Goal: Information Seeking & Learning: Learn about a topic

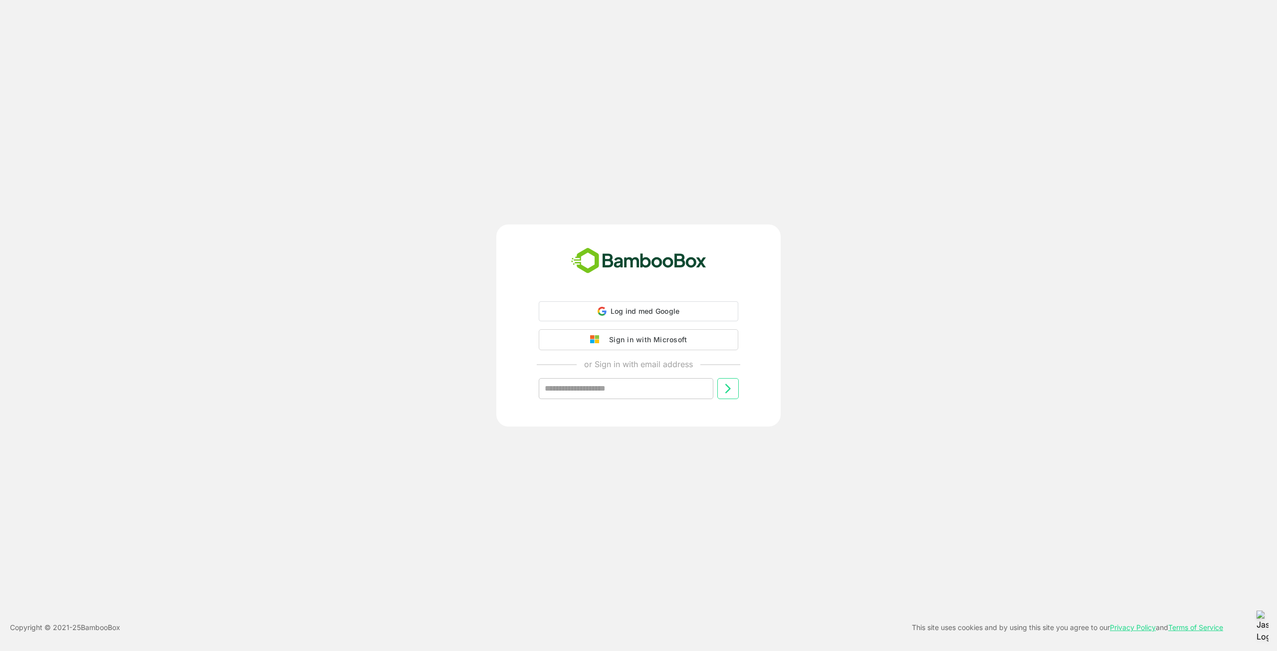
click at [682, 344] on div "Sign in with Microsoft" at bounding box center [645, 339] width 83 height 13
click at [683, 343] on div "Sign in with Microsoft" at bounding box center [645, 339] width 83 height 13
click at [677, 340] on div "Sign in with Microsoft" at bounding box center [645, 338] width 83 height 13
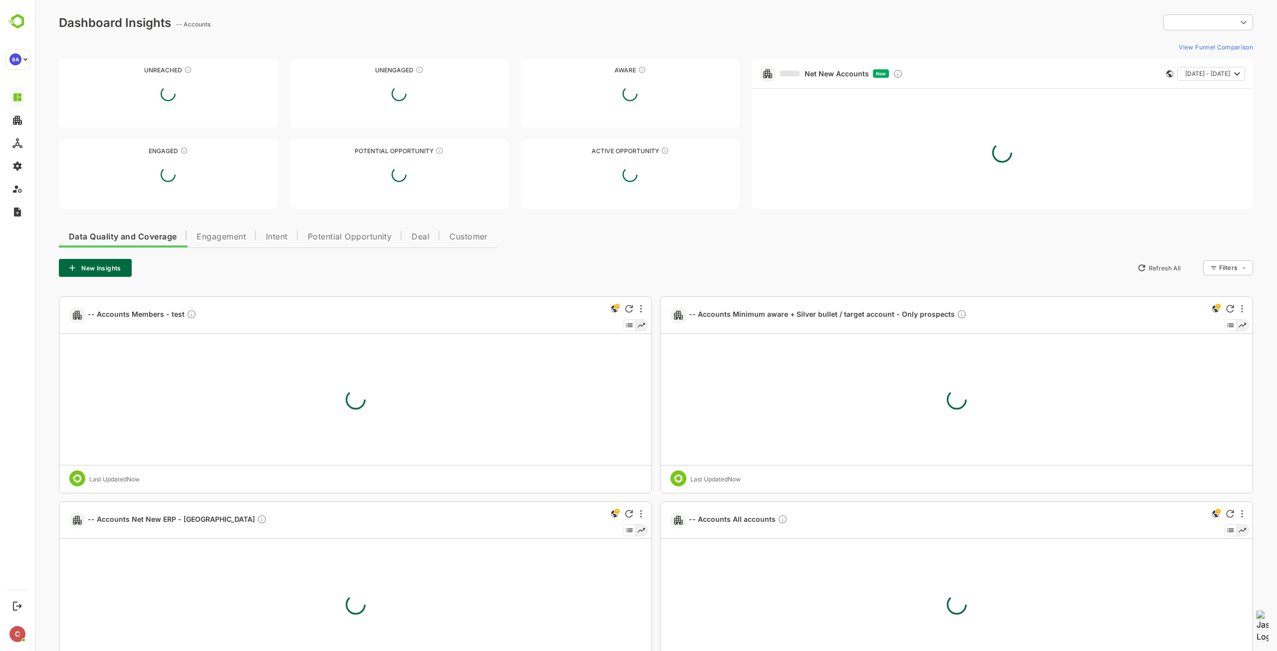
type input "**********"
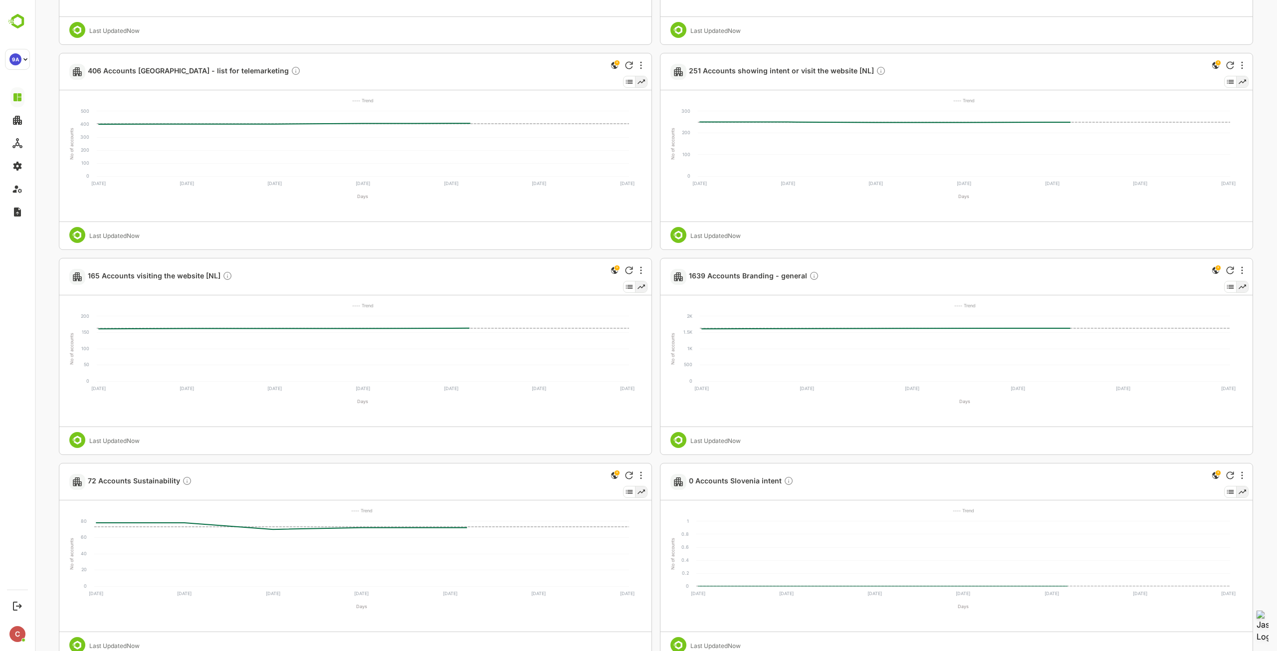
scroll to position [698, 0]
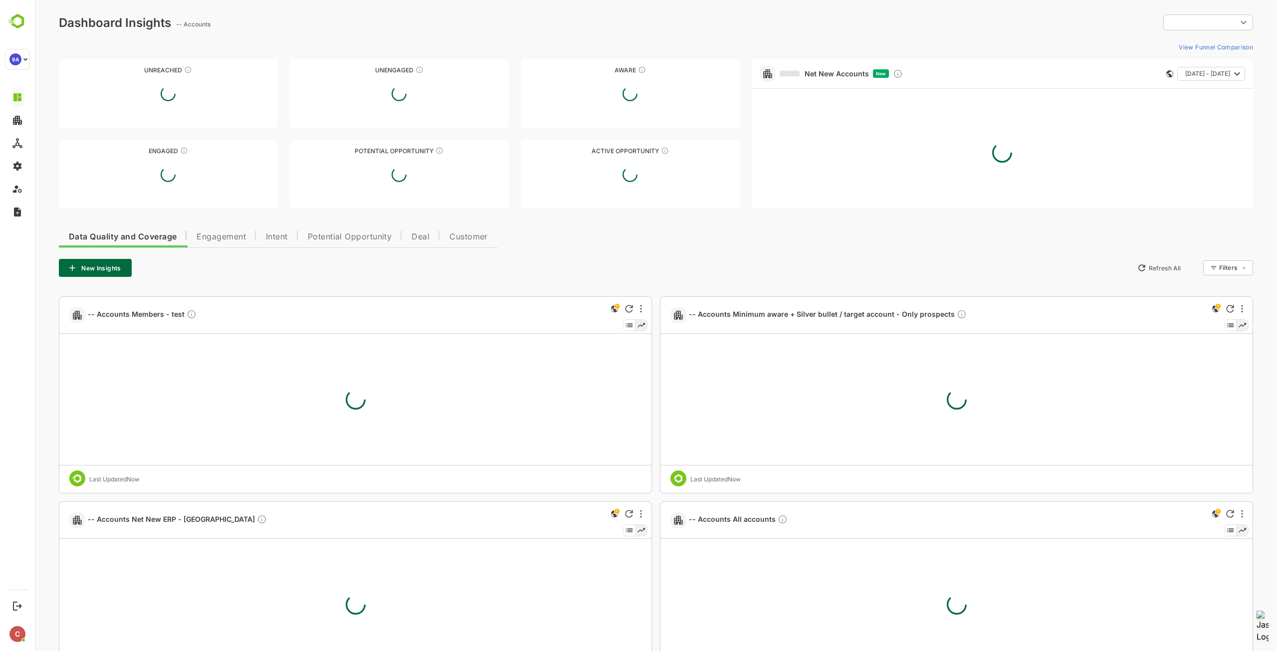
type input "**********"
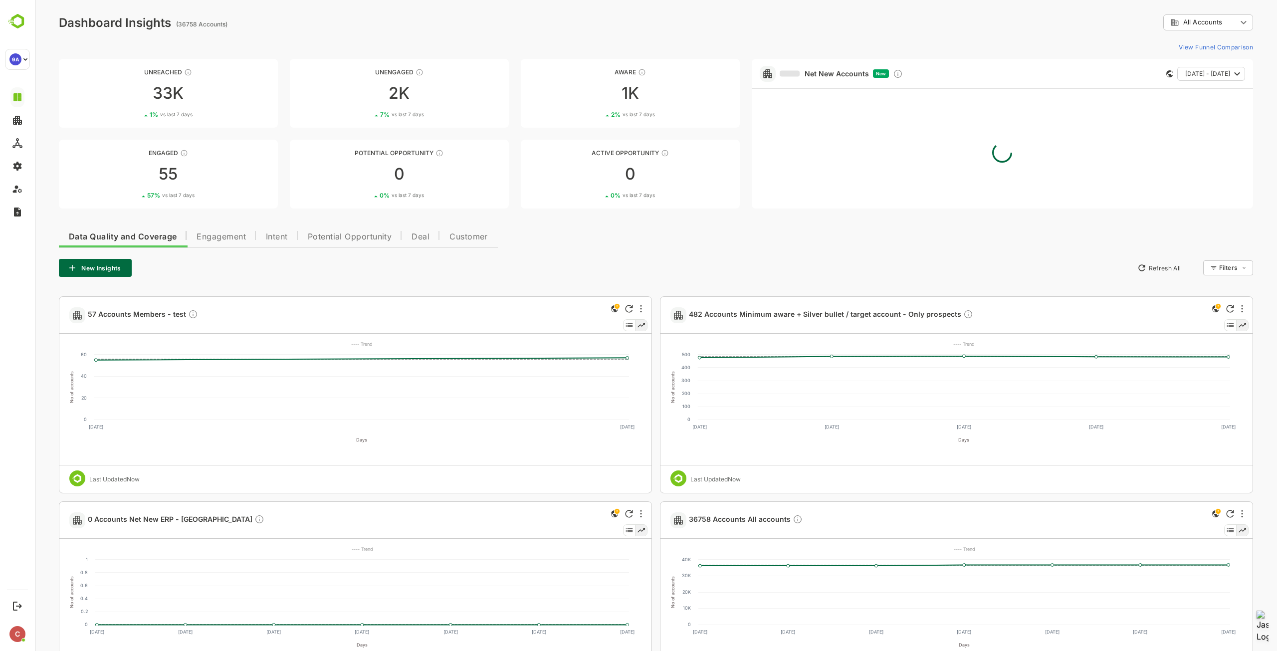
click at [226, 237] on span "Engagement" at bounding box center [221, 237] width 49 height 8
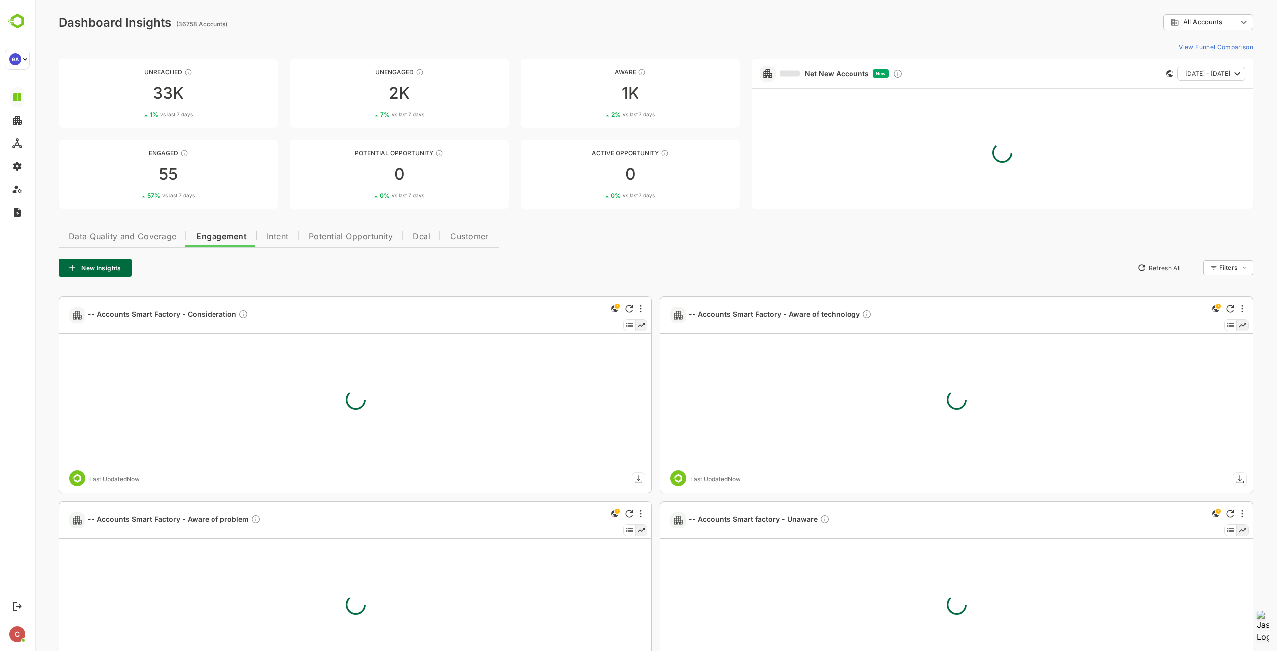
click at [286, 240] on span "Intent" at bounding box center [278, 237] width 22 height 8
click at [153, 239] on span "Data Quality and Coverage" at bounding box center [122, 237] width 107 height 8
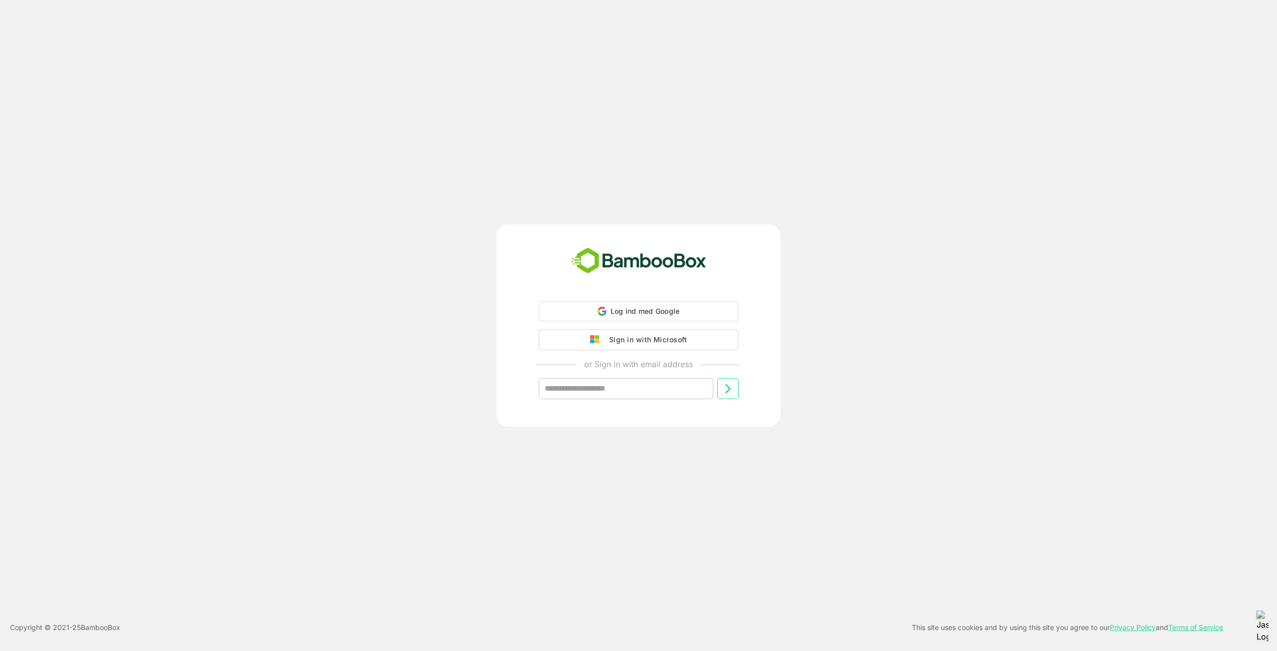
click at [665, 336] on div "Sign in with Microsoft" at bounding box center [645, 339] width 83 height 13
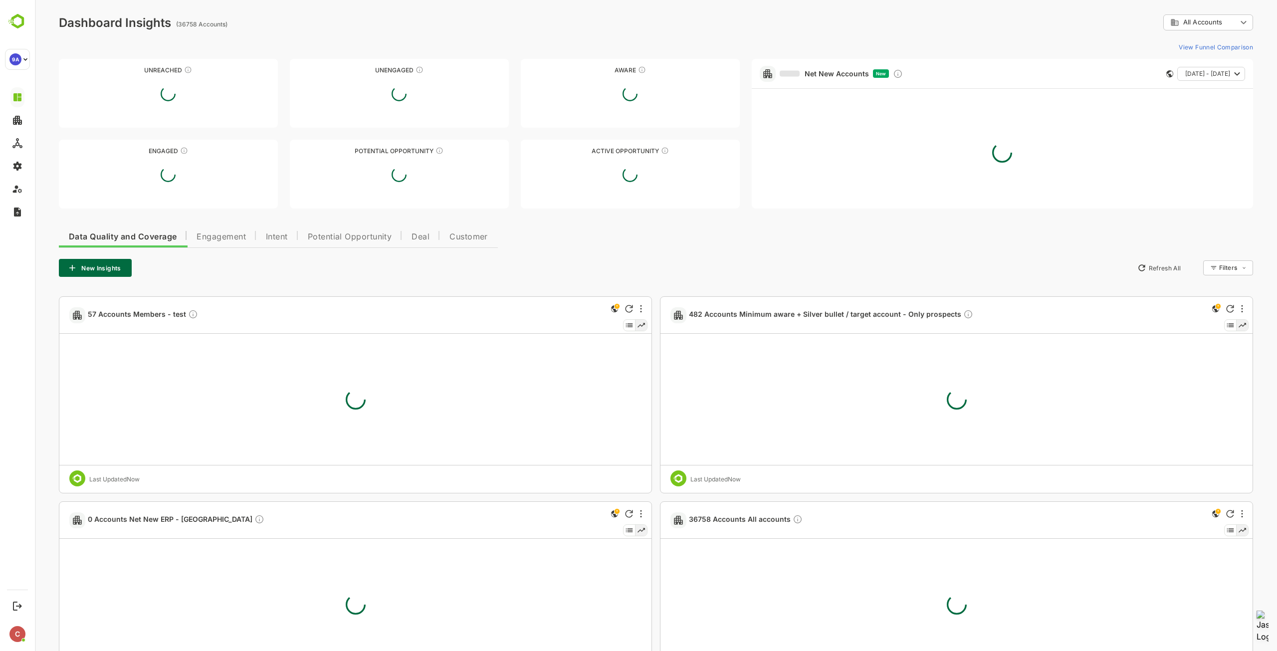
type input "**********"
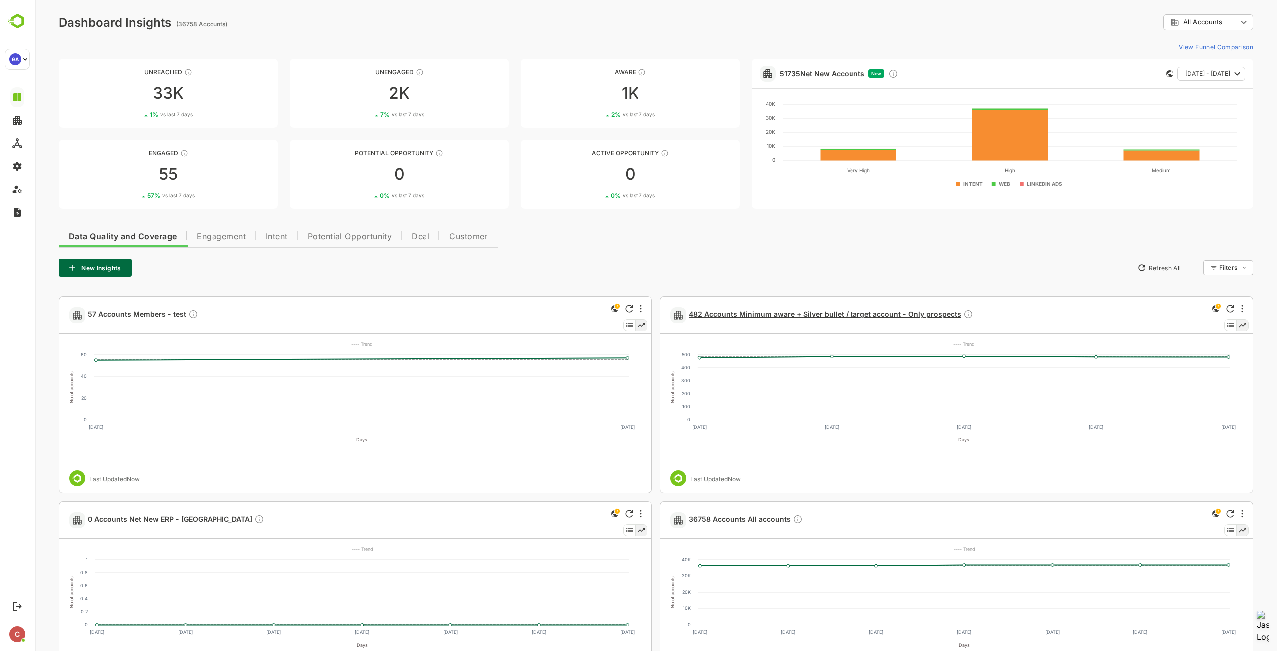
click at [740, 312] on span "482 Accounts Minimum aware + Silver bullet / target account - Only prospects" at bounding box center [831, 314] width 284 height 11
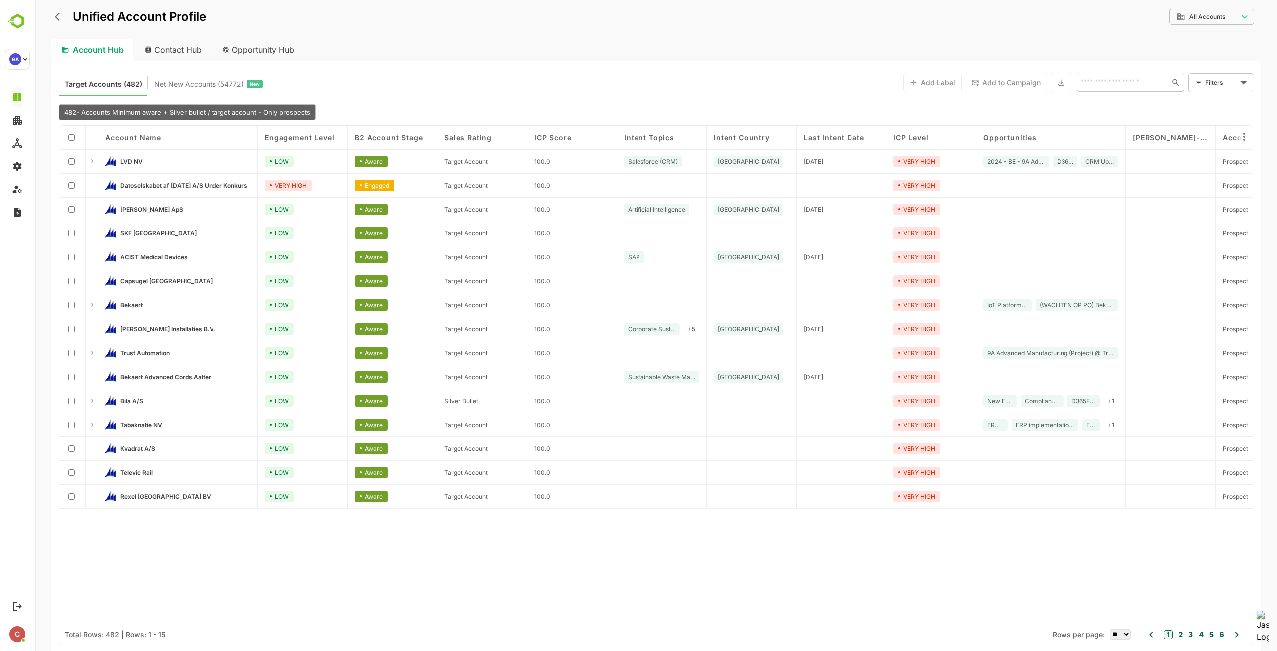
click at [1179, 635] on button "2" at bounding box center [1179, 634] width 7 height 11
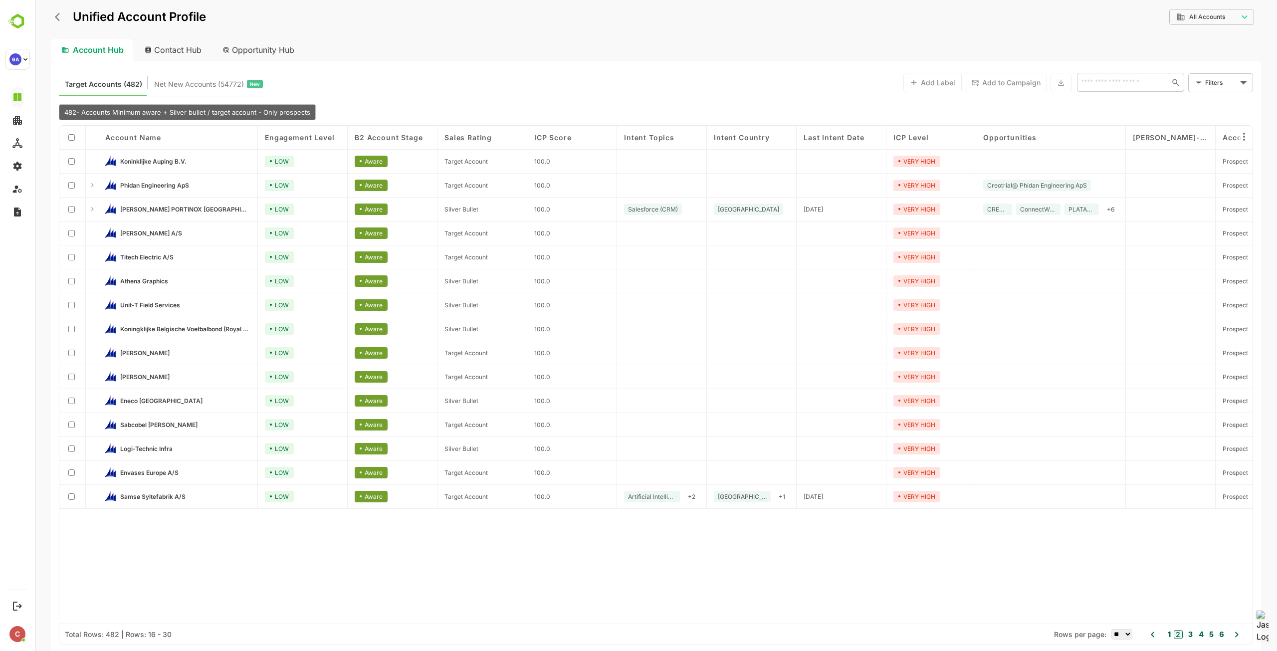
click at [393, 136] on span "B2 Account Stage" at bounding box center [389, 137] width 68 height 8
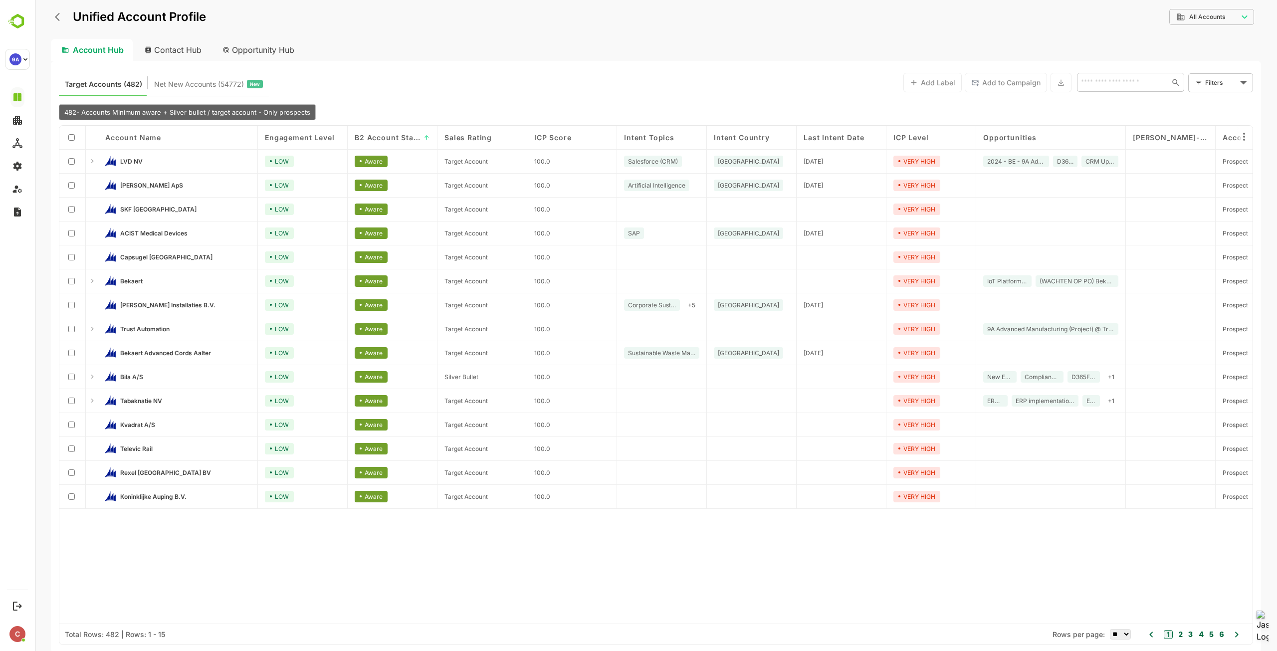
click at [393, 136] on span "B2 Account Stage" at bounding box center [388, 137] width 66 height 8
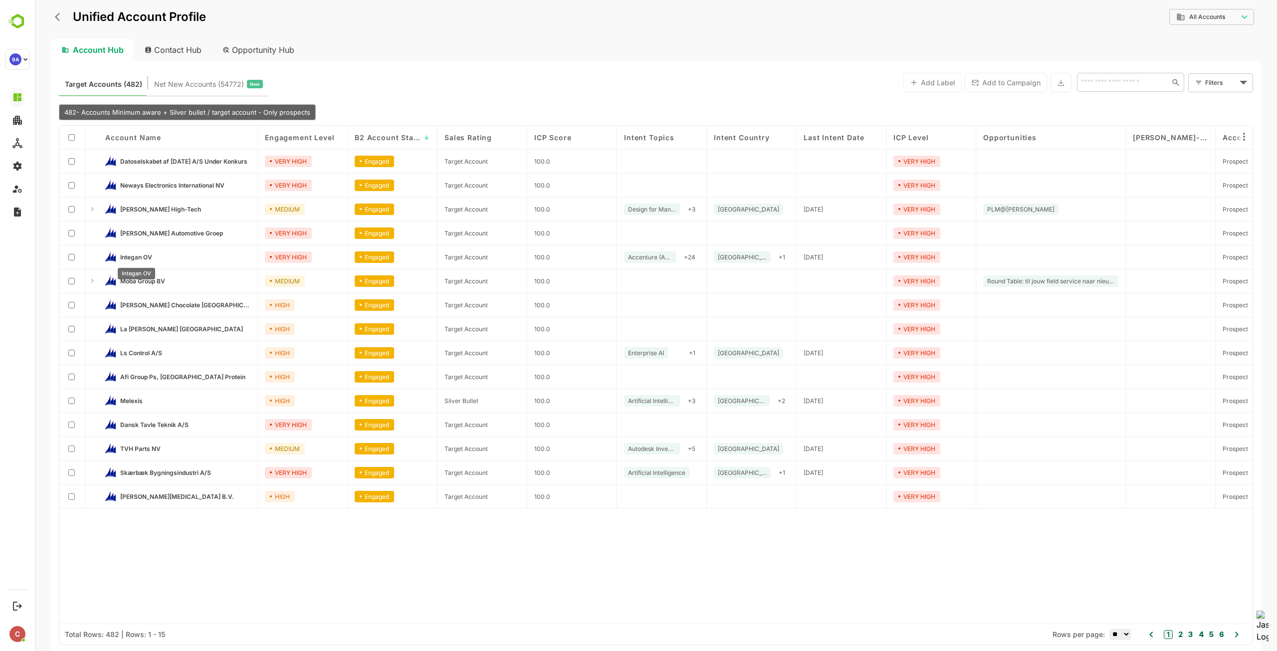
click at [138, 256] on span "Integan OV" at bounding box center [136, 256] width 32 height 7
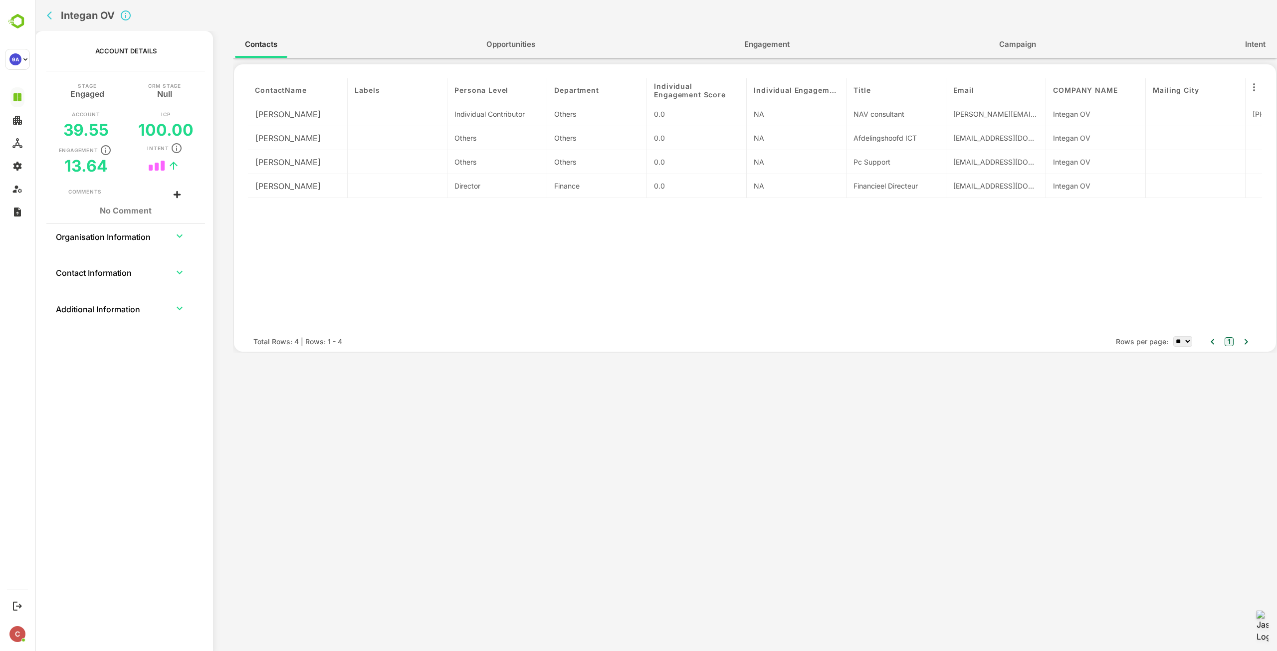
click at [783, 40] on span "Engagement" at bounding box center [766, 44] width 45 height 13
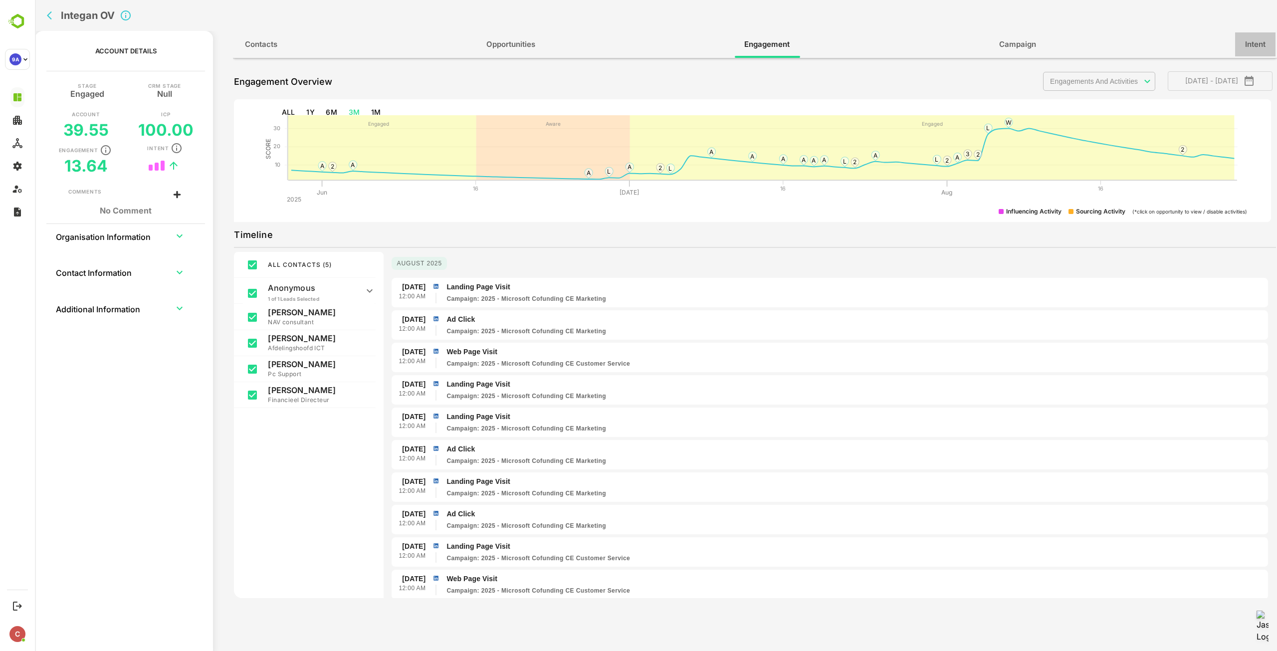
click at [1252, 44] on span "Intent" at bounding box center [1255, 44] width 20 height 13
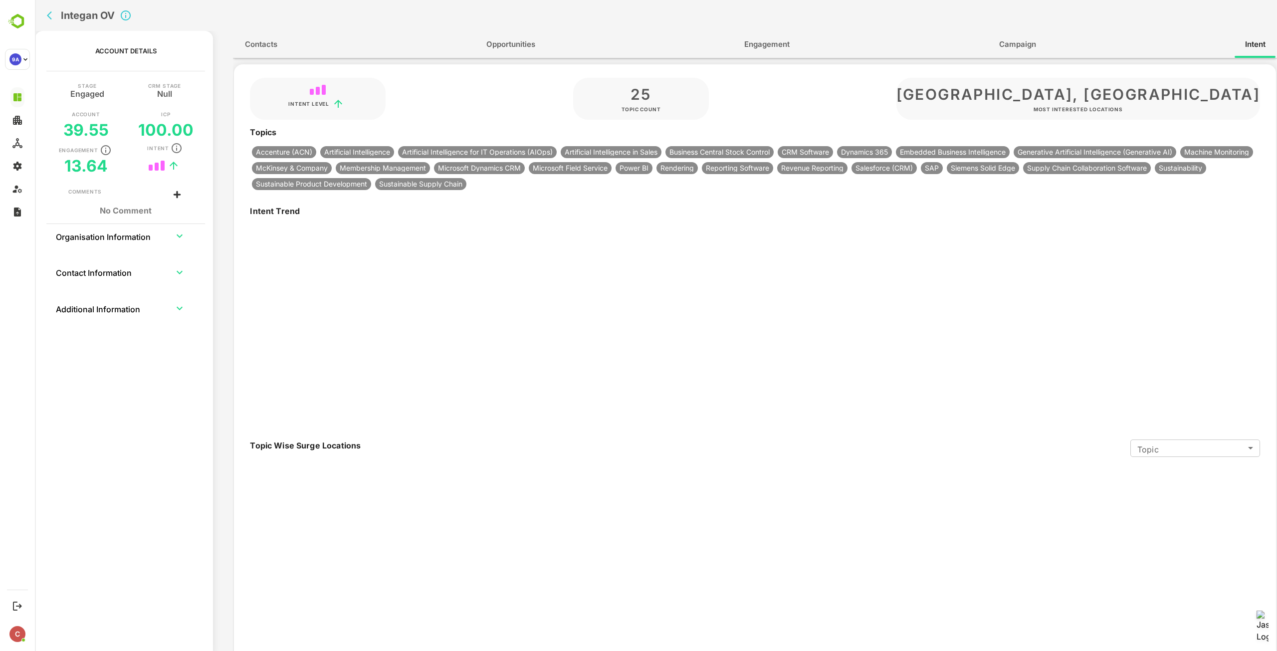
type input "**********"
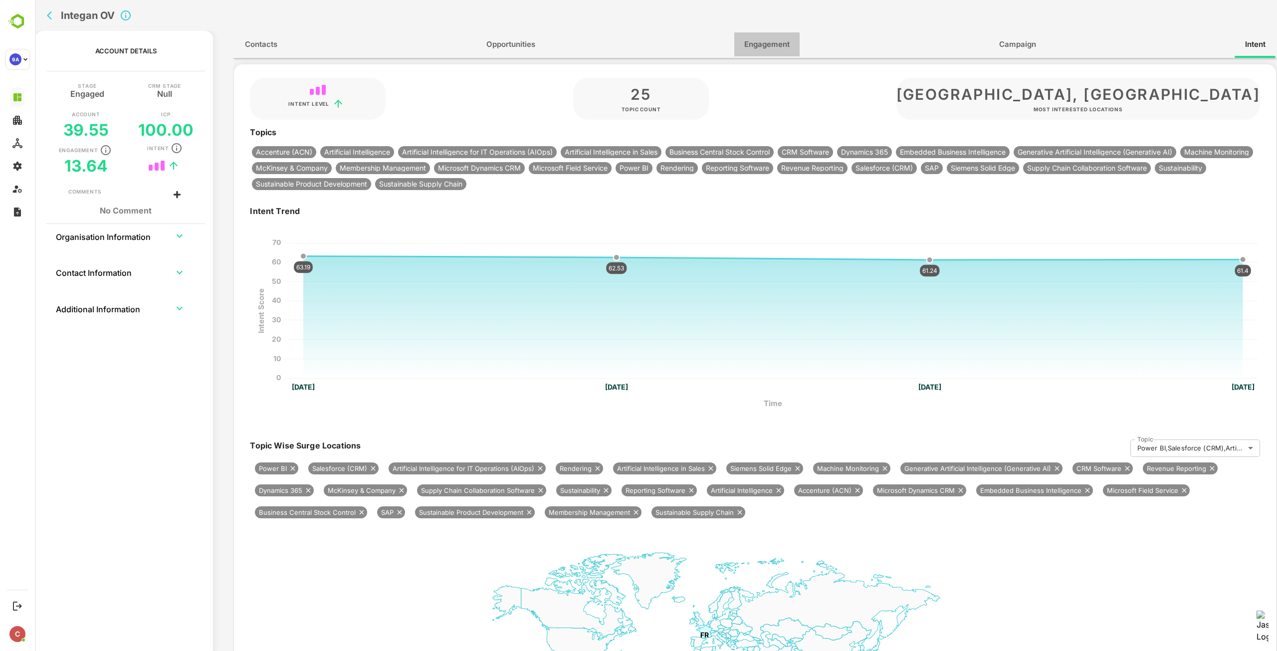
click at [775, 43] on span "Engagement" at bounding box center [766, 44] width 45 height 13
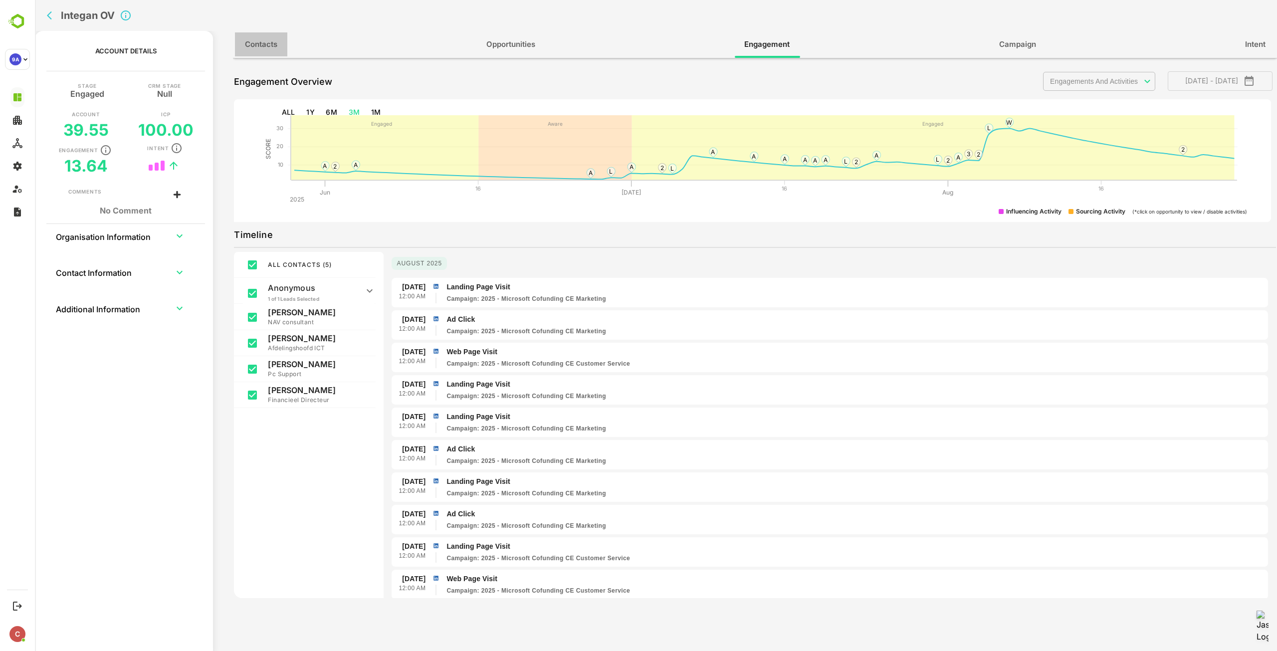
click at [278, 41] on button "Contacts" at bounding box center [261, 44] width 52 height 24
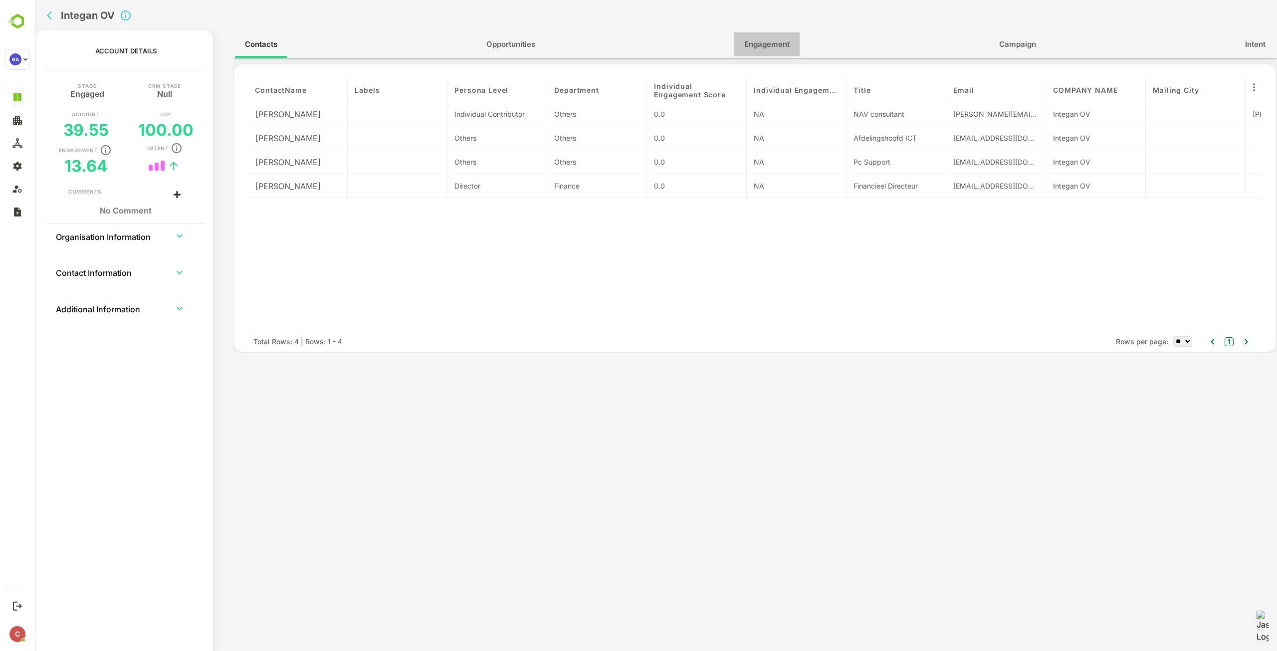
click at [766, 36] on button "Engagement" at bounding box center [766, 44] width 65 height 24
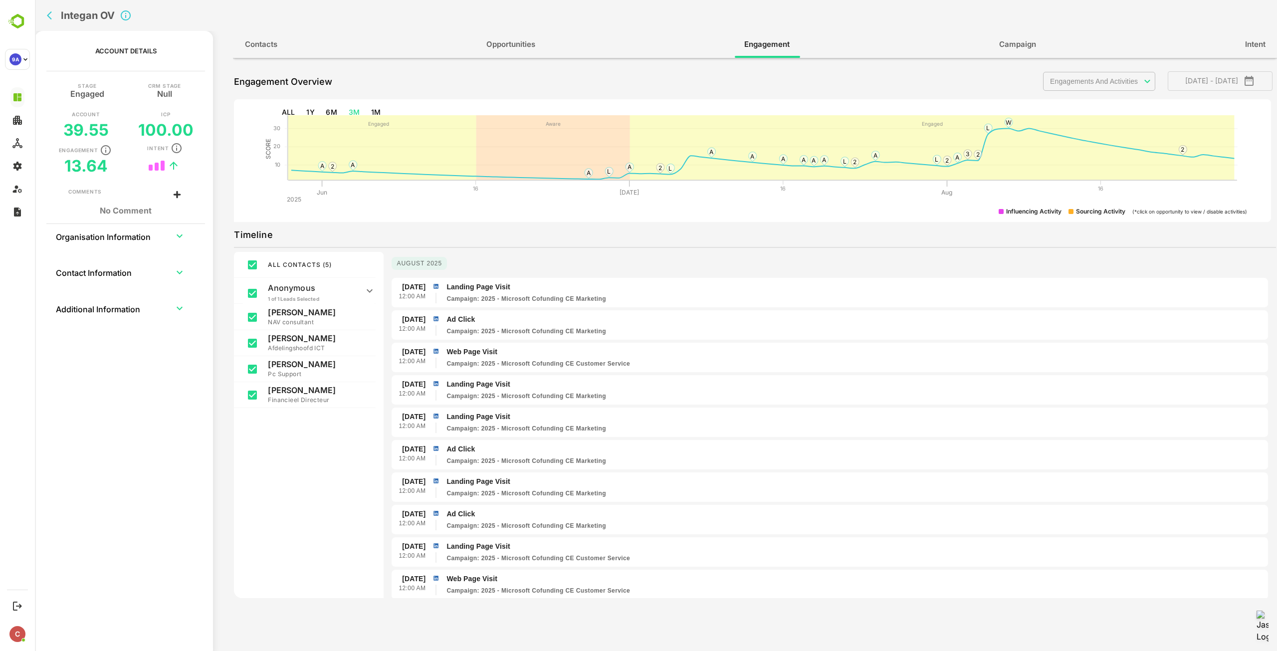
click at [1259, 48] on span "Intent" at bounding box center [1255, 44] width 20 height 13
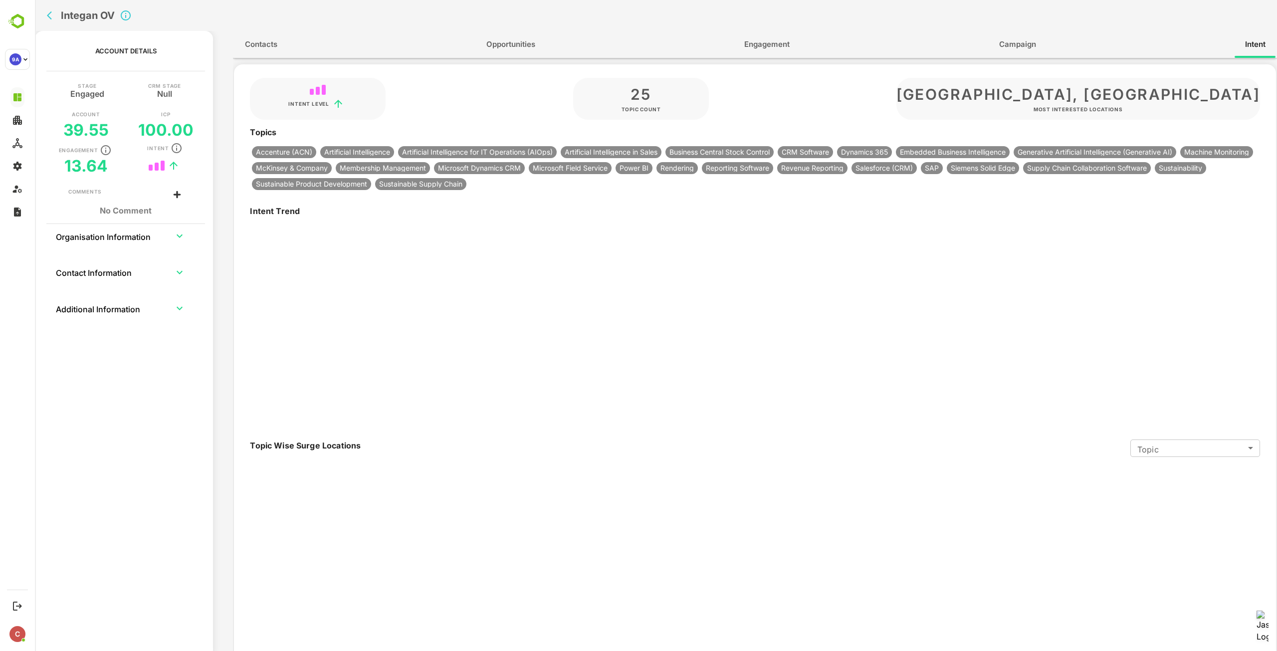
type input "**********"
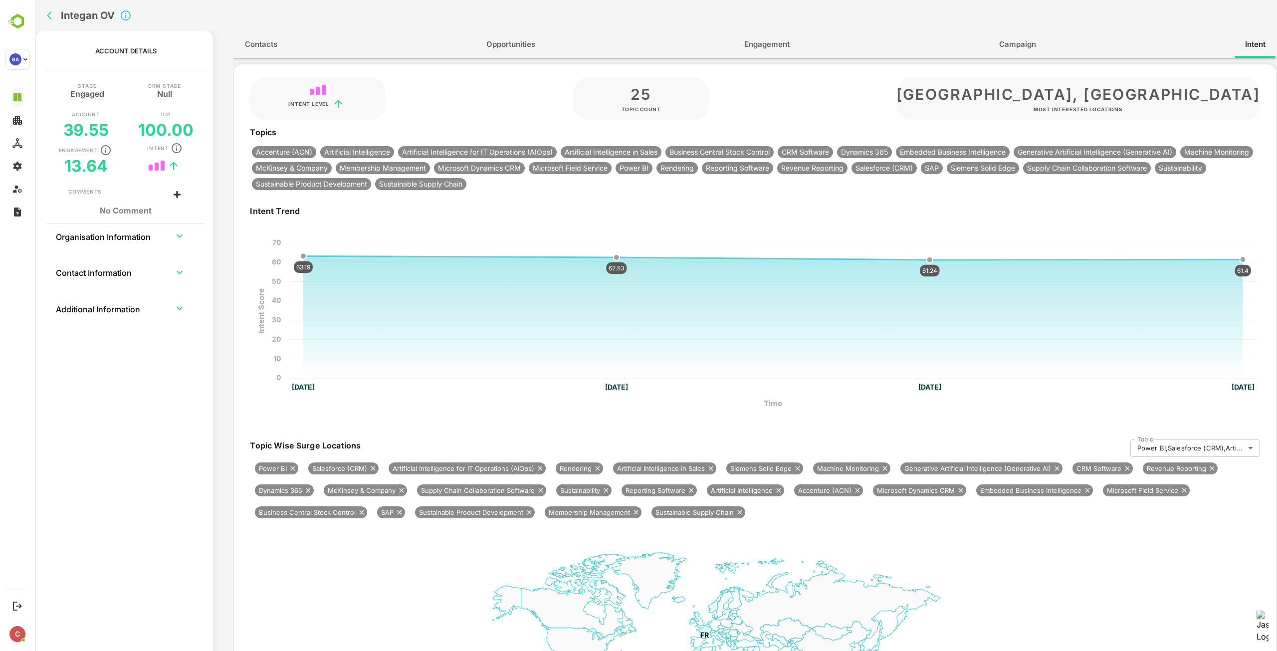
click at [773, 50] on span "Engagement" at bounding box center [766, 44] width 45 height 13
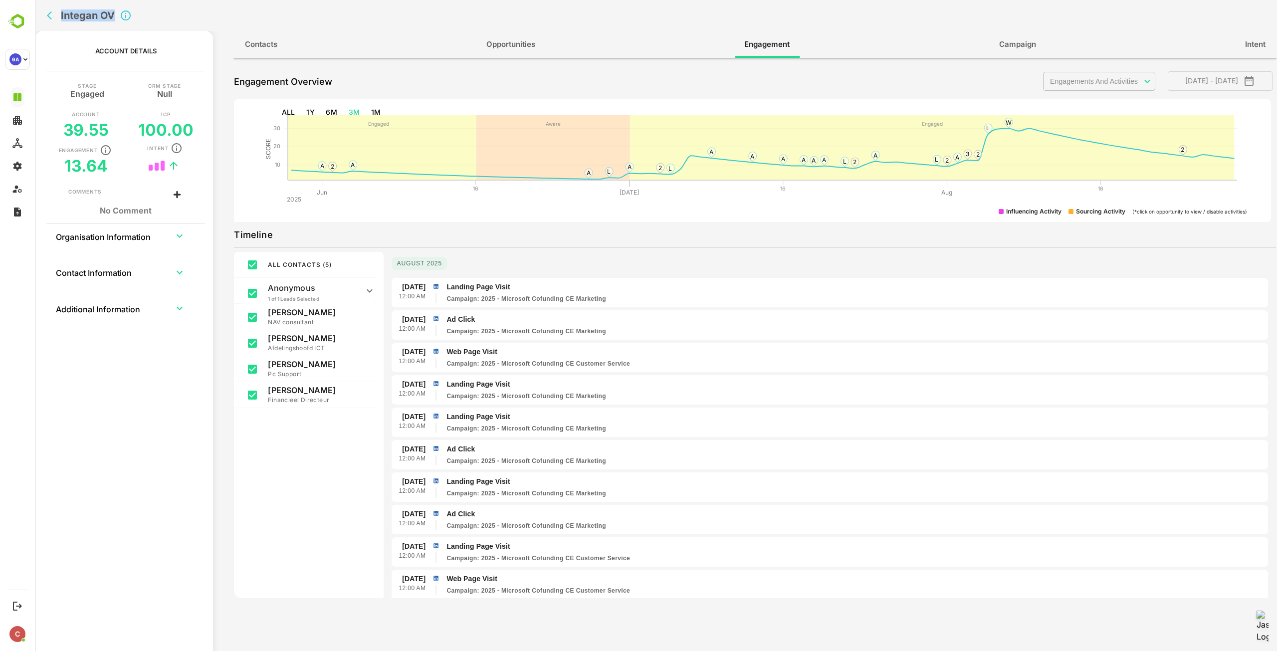
drag, startPoint x: 112, startPoint y: 12, endPoint x: 62, endPoint y: 12, distance: 49.9
click at [62, 12] on h2 "Integan OV" at bounding box center [88, 15] width 54 height 12
copy h2 "Integan OV"
click at [1241, 40] on button "Intent" at bounding box center [1255, 44] width 40 height 24
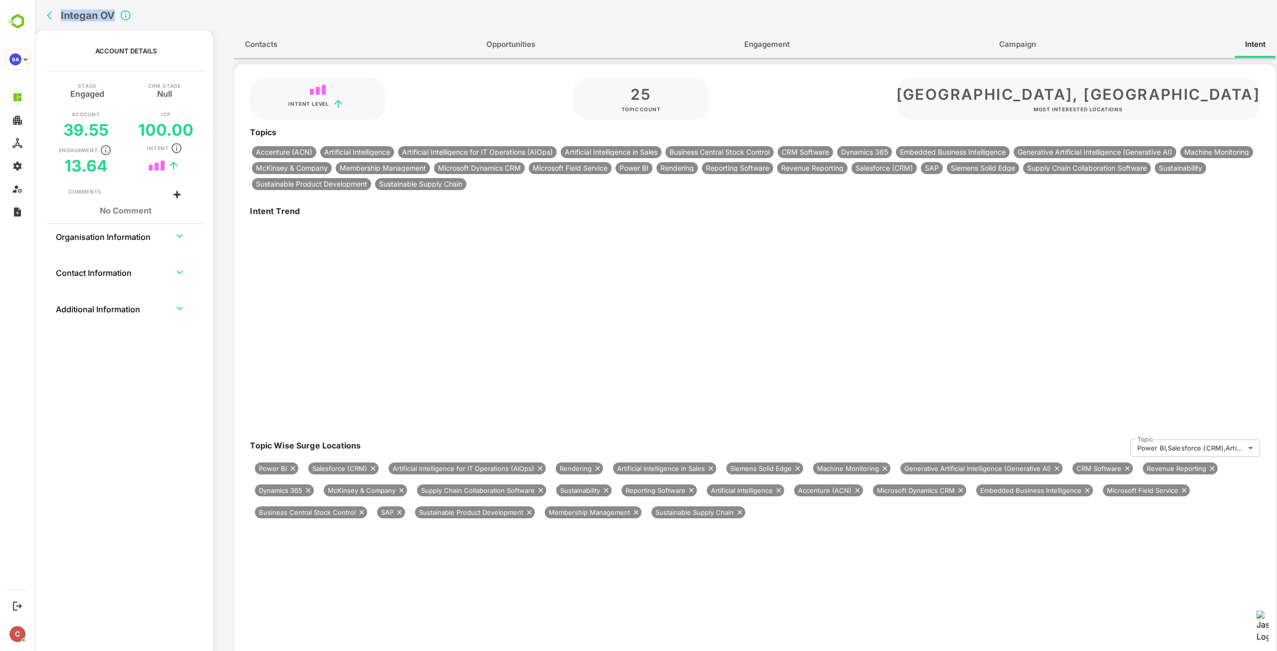
type input "**********"
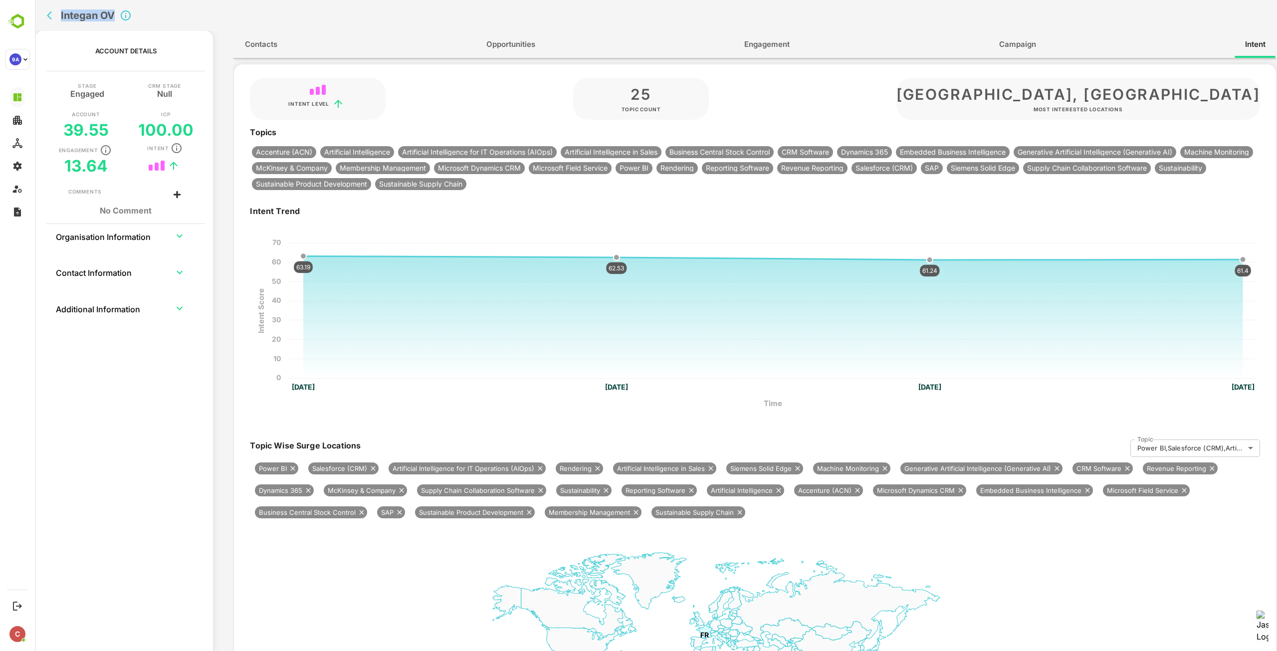
click at [766, 38] on span "Engagement" at bounding box center [766, 44] width 45 height 13
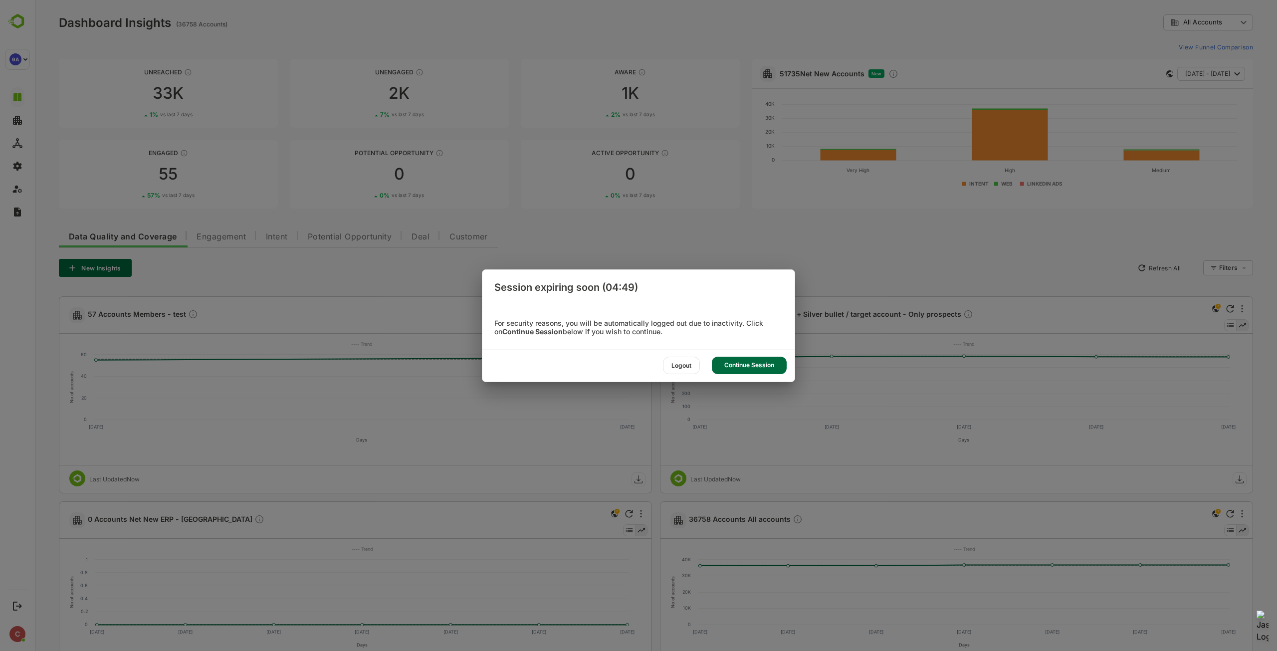
click at [764, 361] on div "Continue Session" at bounding box center [749, 365] width 75 height 17
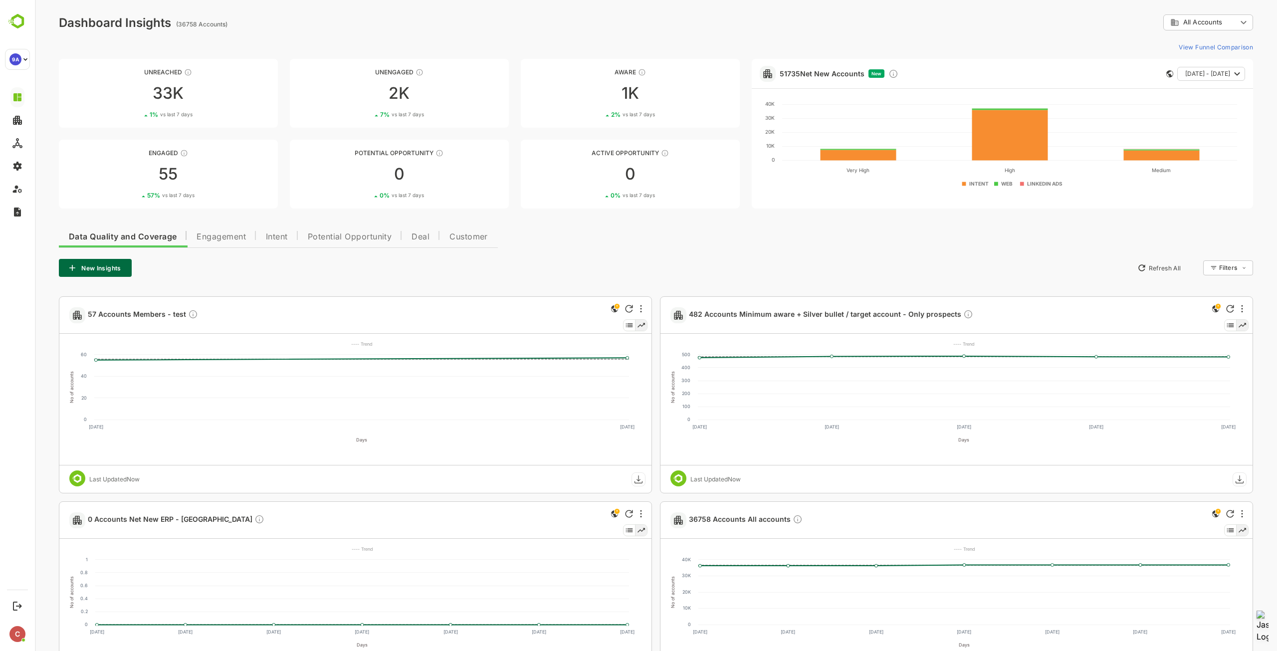
click at [762, 273] on div "New Insights Refresh All Filters ​" at bounding box center [656, 268] width 1194 height 18
click at [796, 317] on span "482 Accounts Minimum aware + Silver bullet / target account - Only prospects" at bounding box center [831, 314] width 284 height 11
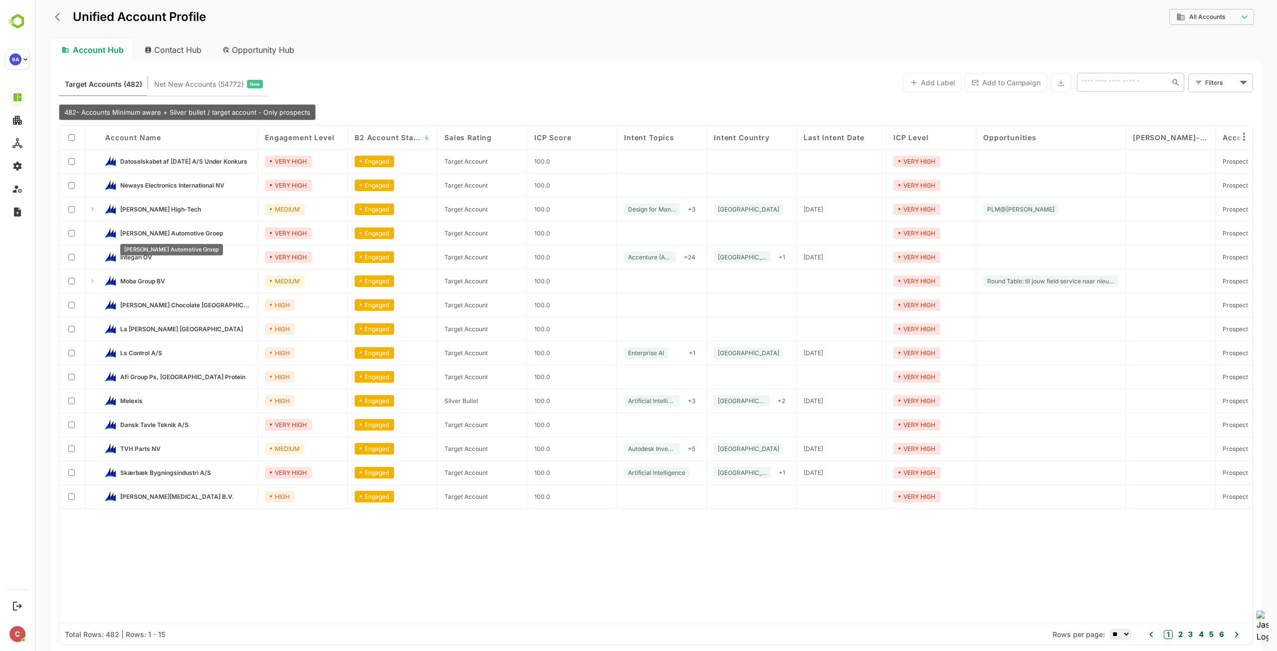
click at [174, 232] on span "Van Mossel Automotive Groep" at bounding box center [171, 232] width 103 height 7
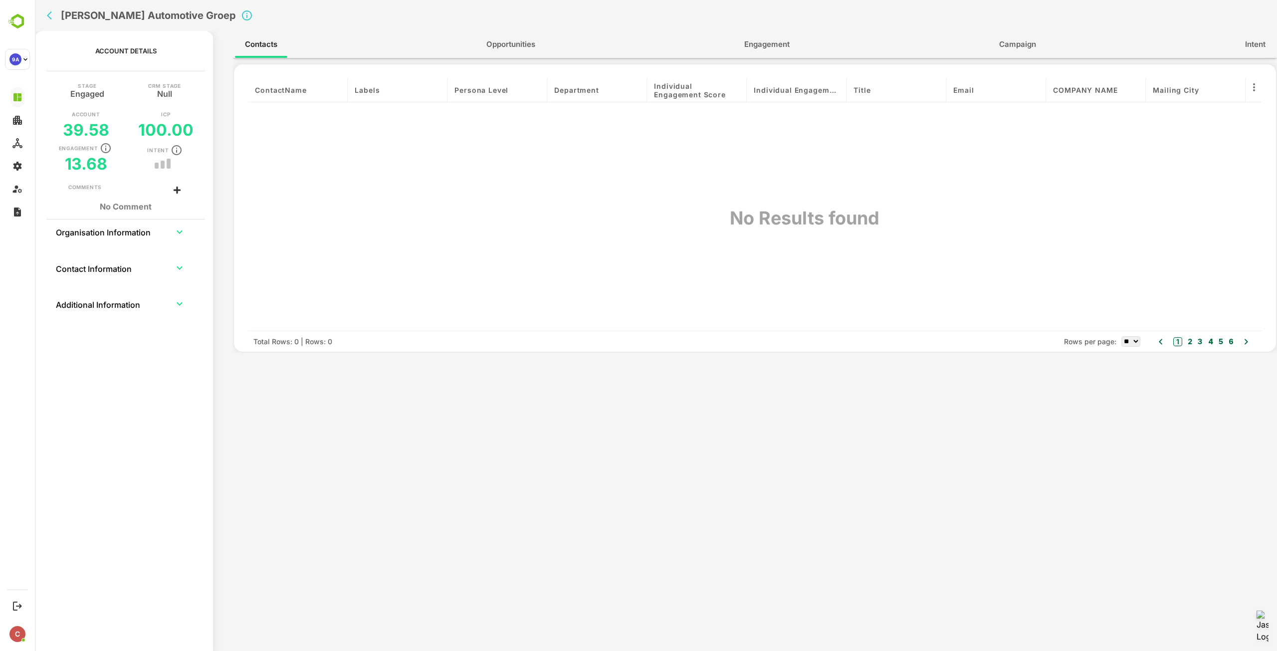
click at [1271, 38] on button "Intent" at bounding box center [1255, 44] width 40 height 24
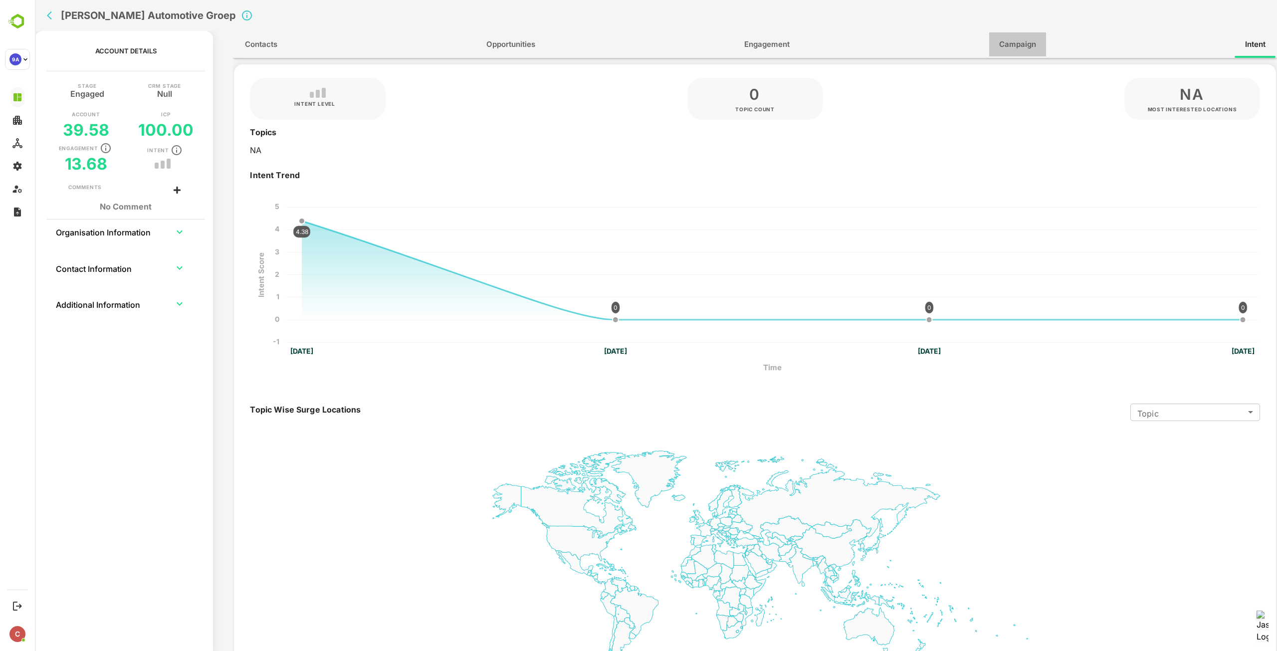
click at [1007, 44] on span "Campaign" at bounding box center [1017, 44] width 37 height 13
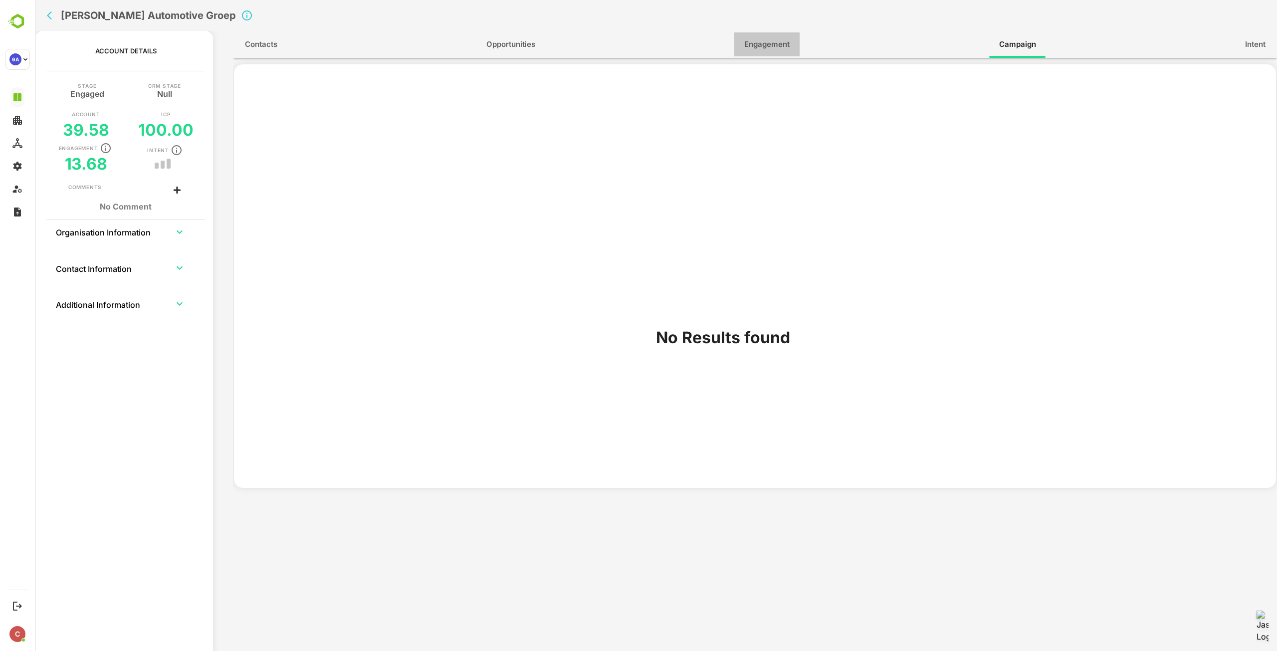
click at [766, 42] on span "Engagement" at bounding box center [766, 44] width 45 height 13
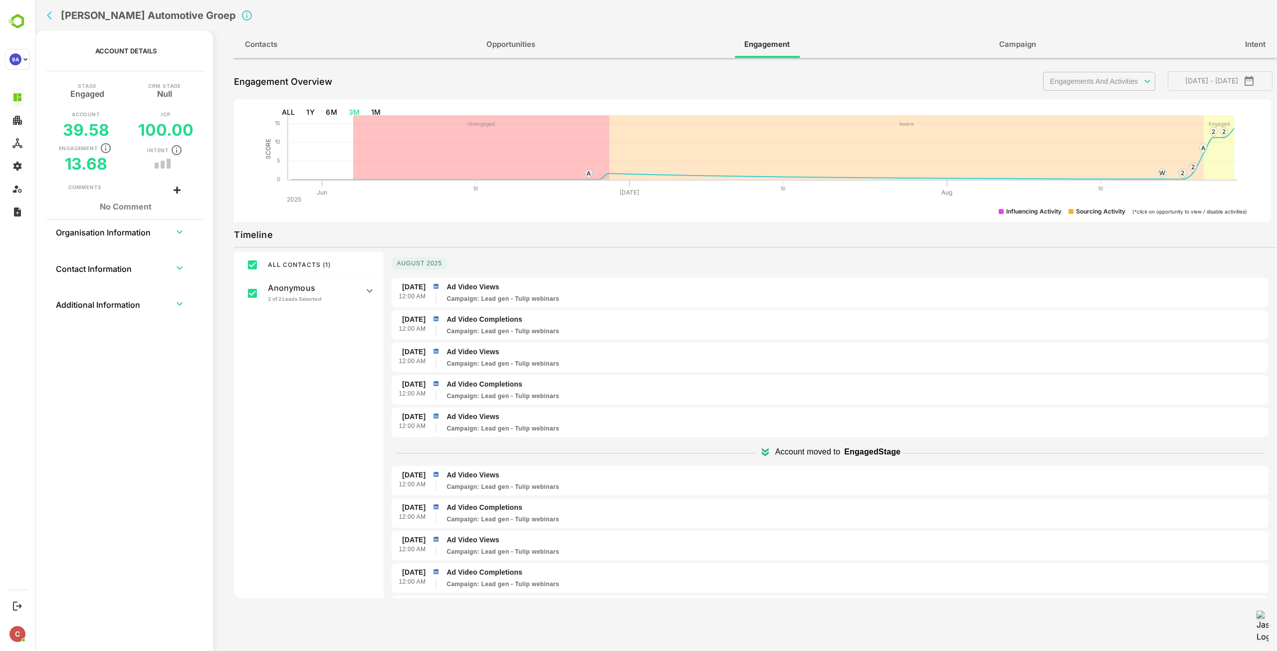
click at [50, 16] on icon "back" at bounding box center [52, 15] width 10 height 10
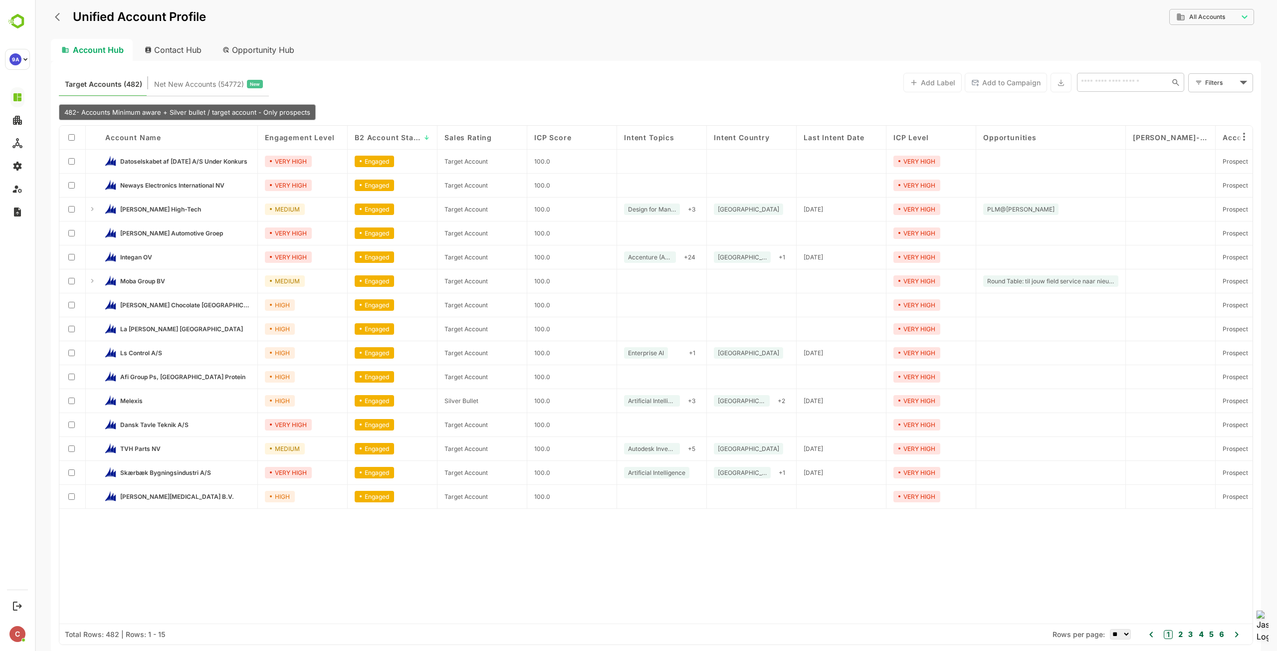
click at [1181, 635] on button "2" at bounding box center [1179, 634] width 7 height 11
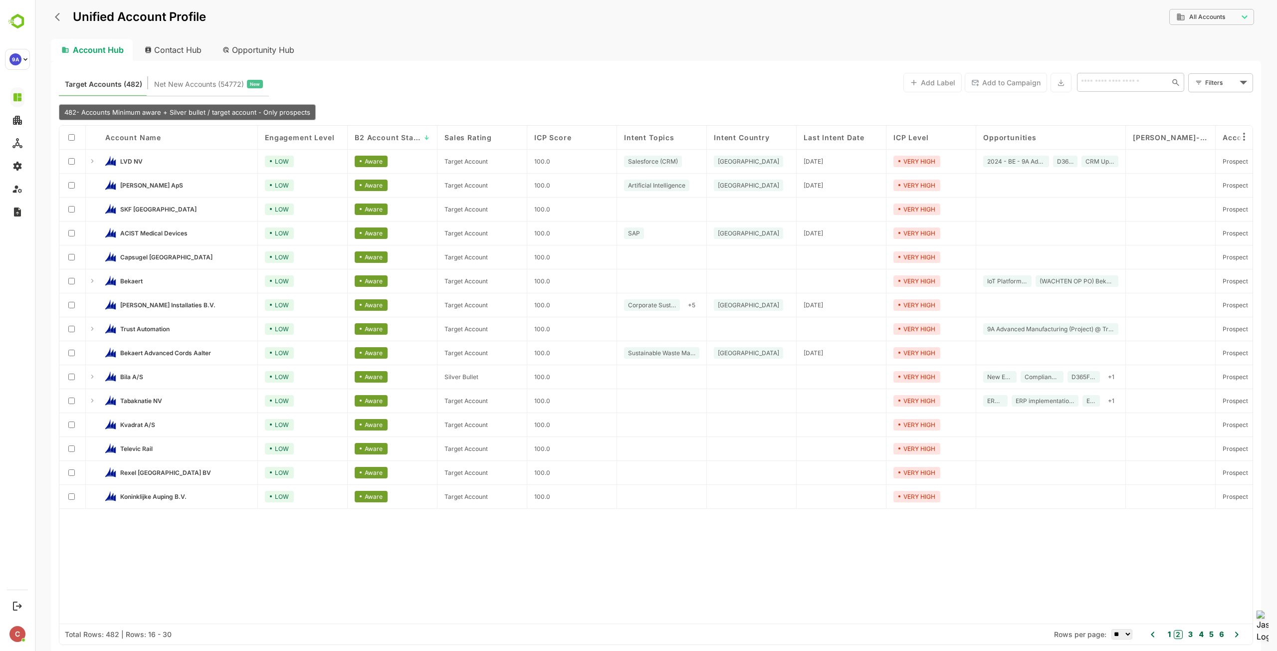
click at [1191, 632] on button "3" at bounding box center [1189, 634] width 7 height 11
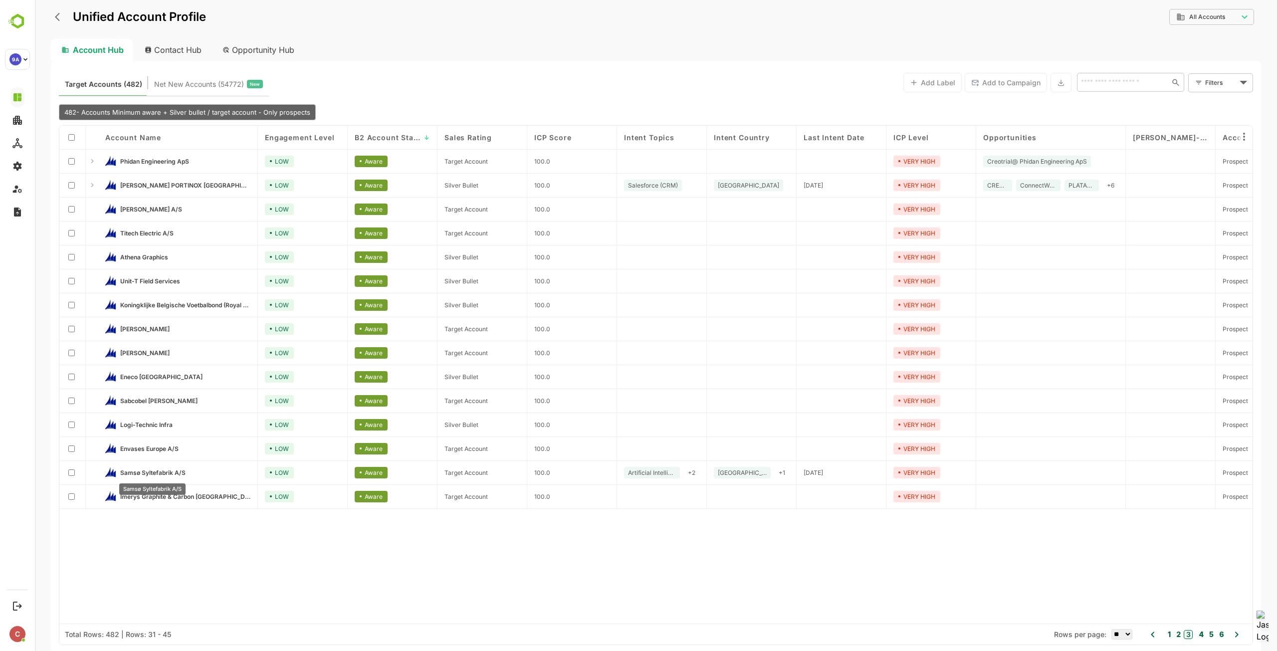
click at [166, 474] on span "Samsø Syltefabrik A/S" at bounding box center [152, 472] width 65 height 7
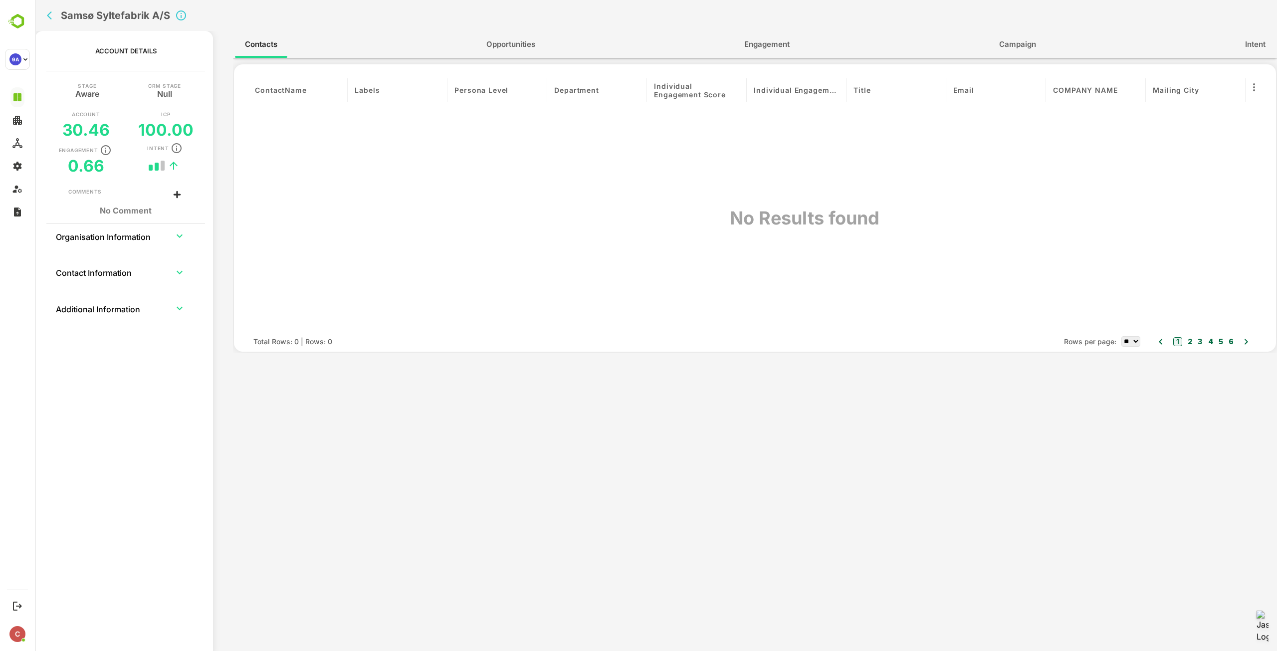
click at [1243, 41] on button "Intent" at bounding box center [1255, 44] width 40 height 24
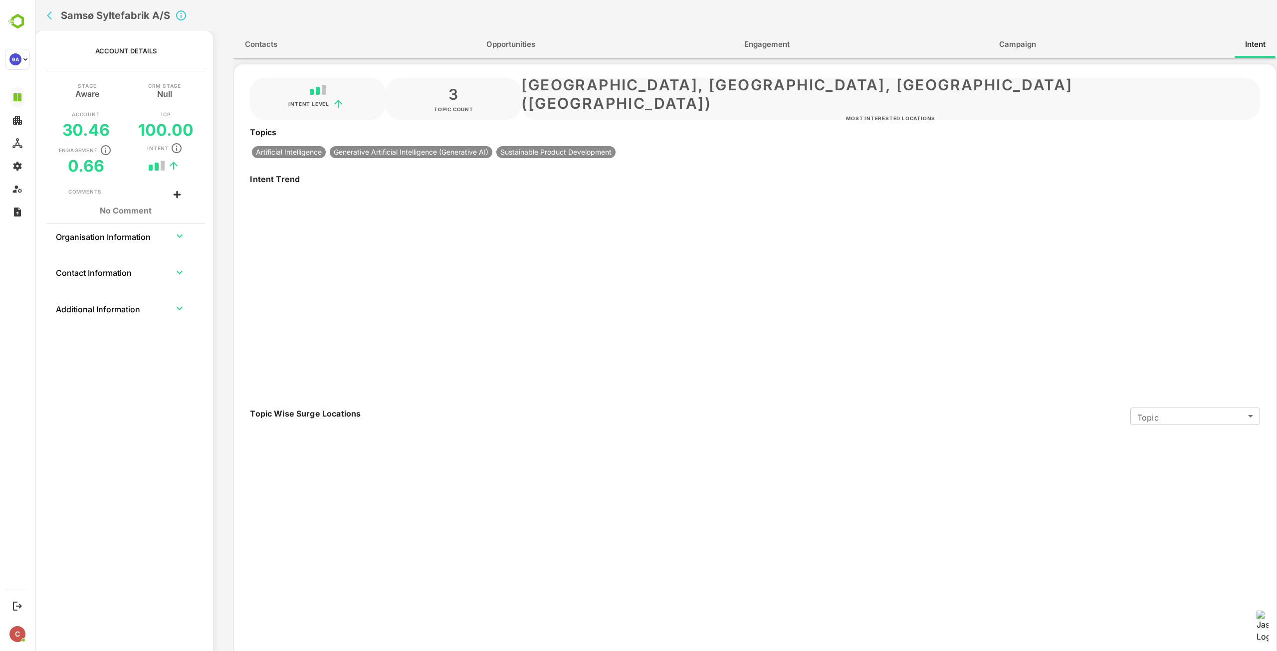
type input "**********"
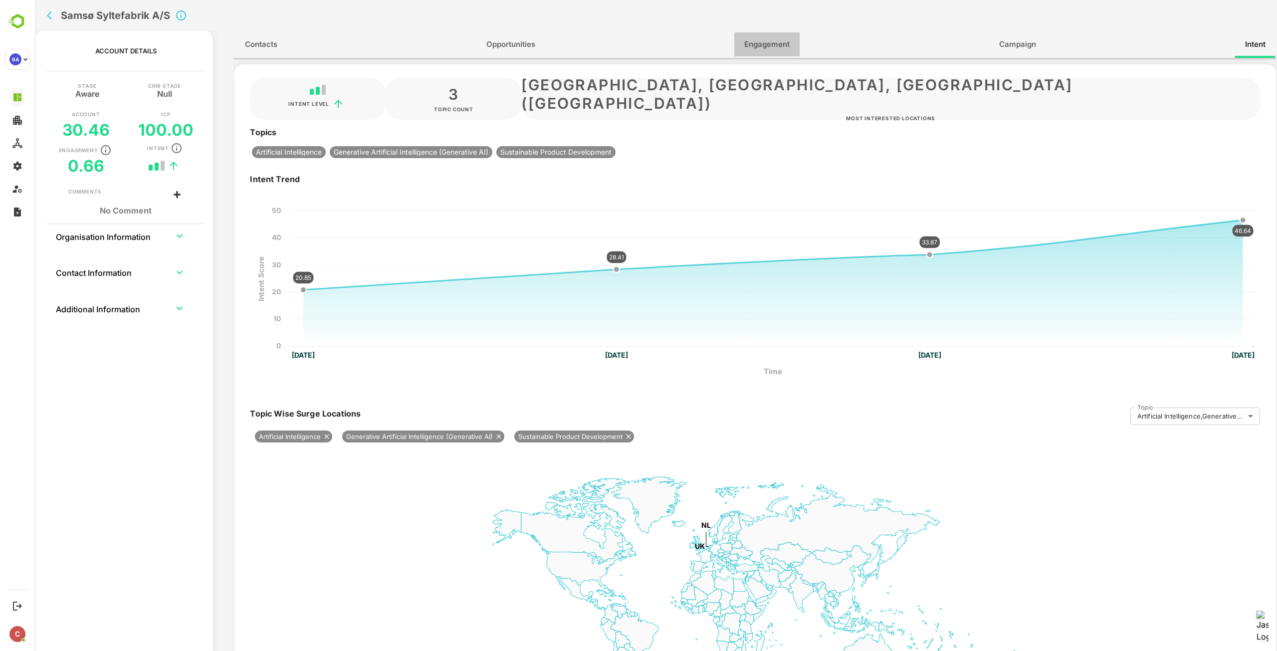
click at [774, 42] on span "Engagement" at bounding box center [766, 44] width 45 height 13
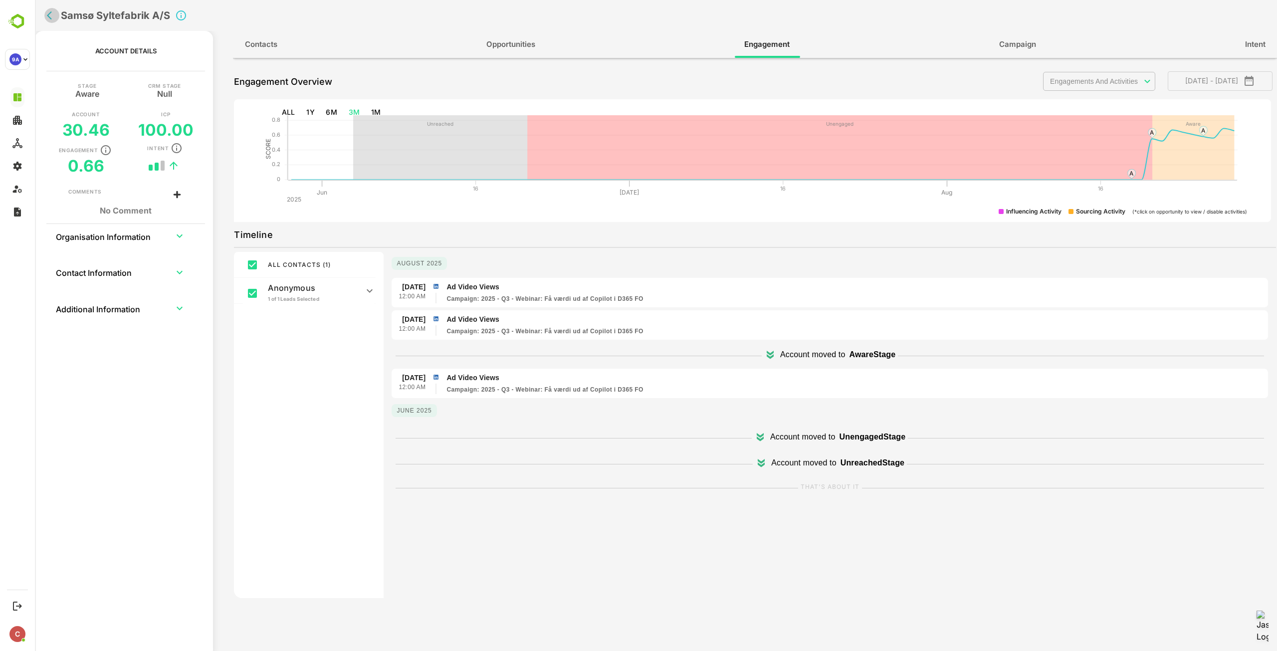
click at [52, 15] on icon "back" at bounding box center [52, 15] width 10 height 10
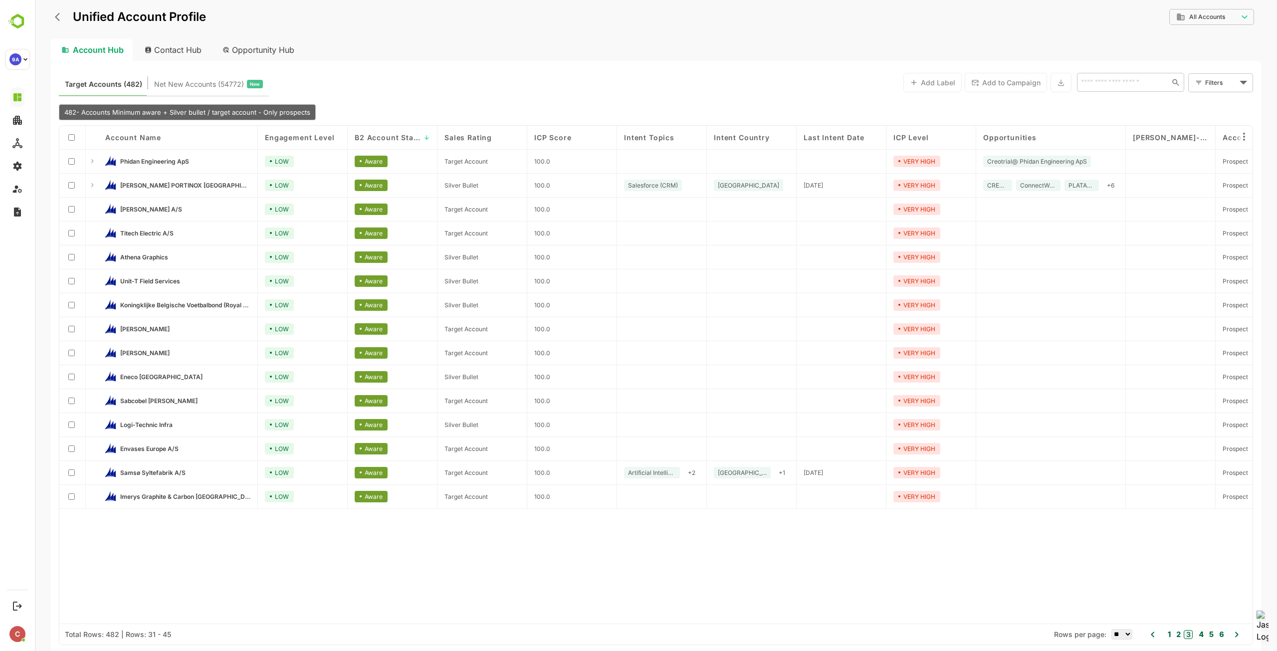
click at [1202, 636] on button "4" at bounding box center [1199, 634] width 7 height 11
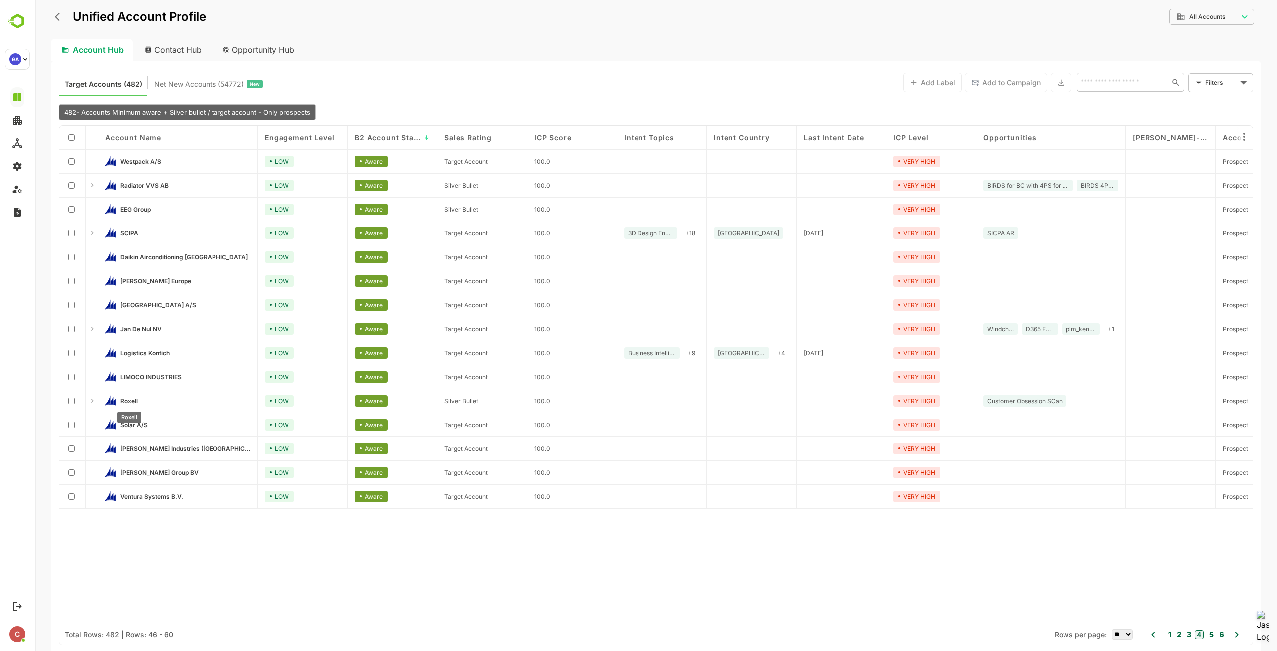
click at [126, 400] on span "Roxell" at bounding box center [128, 400] width 17 height 7
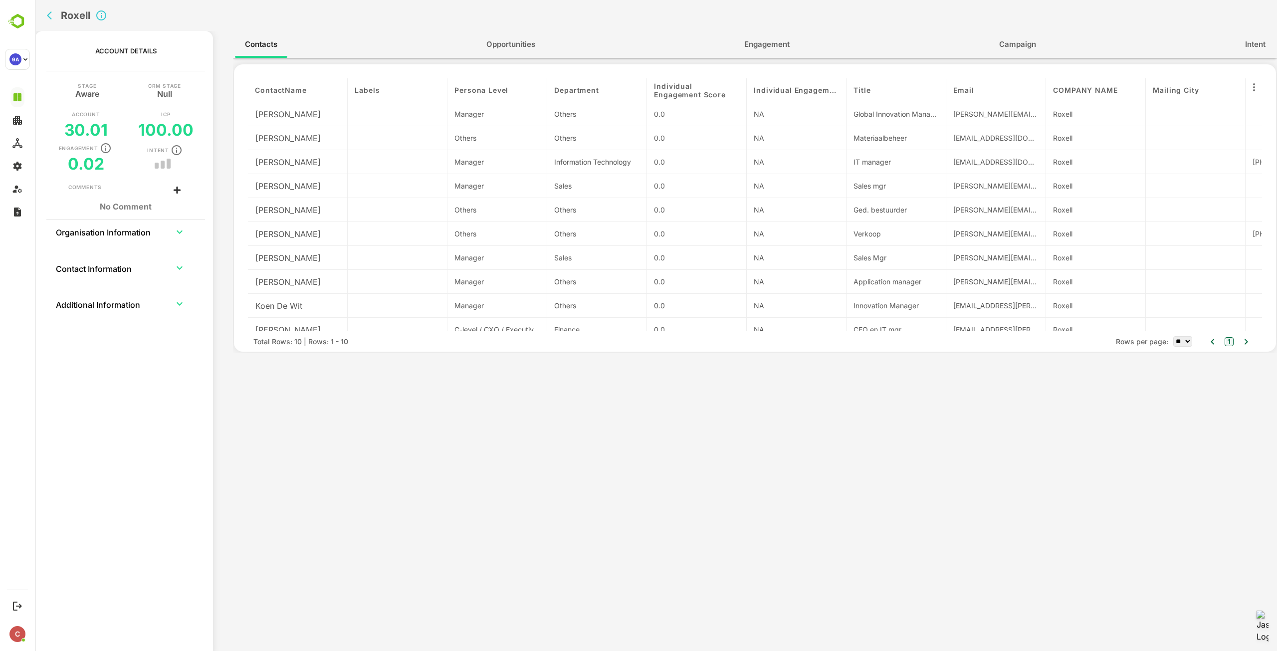
click at [761, 34] on button "Engagement" at bounding box center [766, 44] width 65 height 24
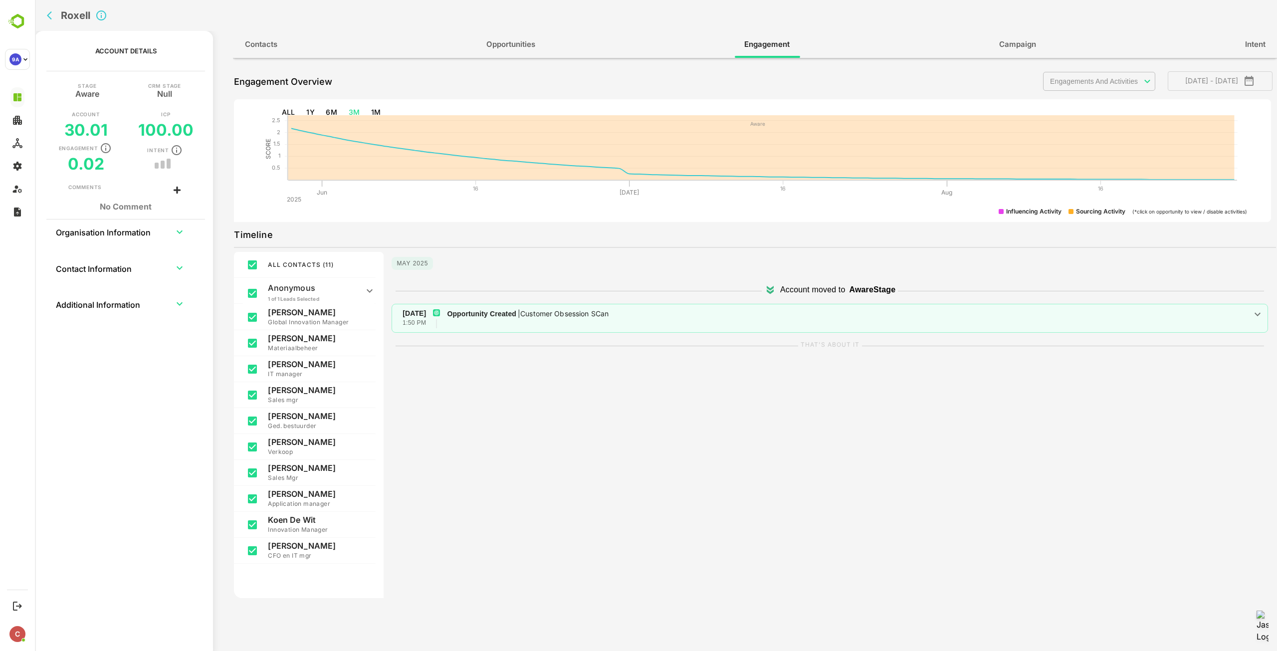
click at [1021, 44] on span "Campaign" at bounding box center [1017, 44] width 37 height 13
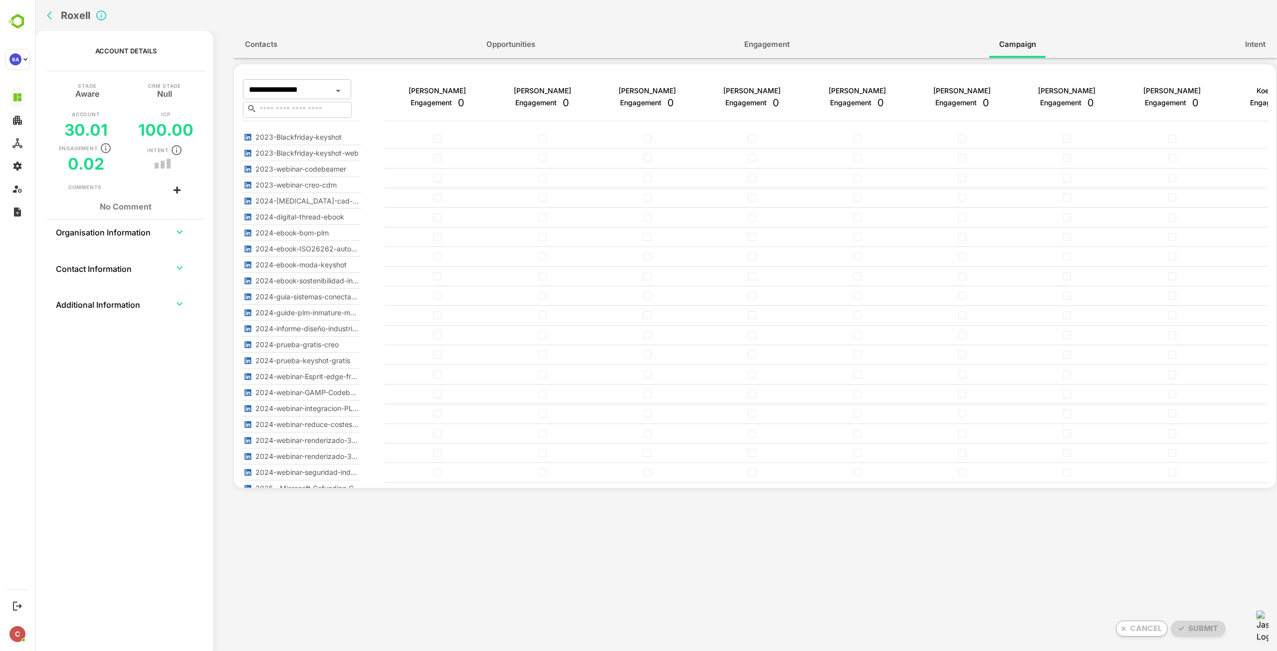
click at [1245, 39] on span "Intent" at bounding box center [1255, 44] width 20 height 13
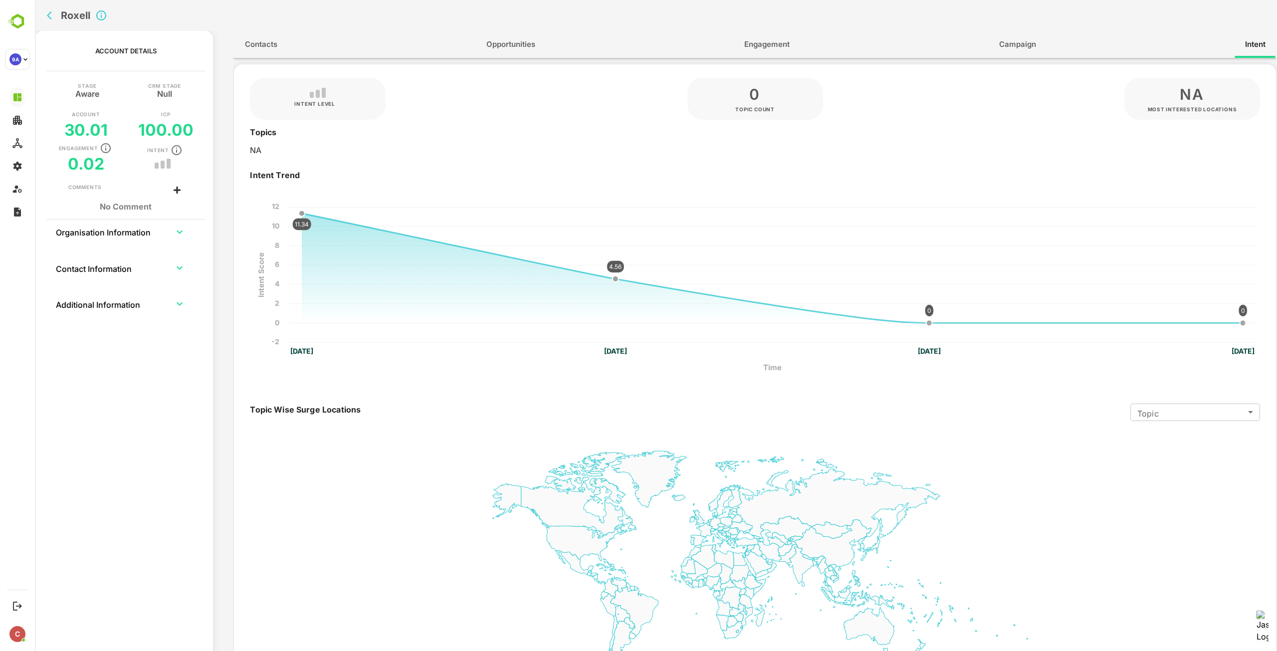
click at [52, 13] on icon "back" at bounding box center [52, 15] width 10 height 10
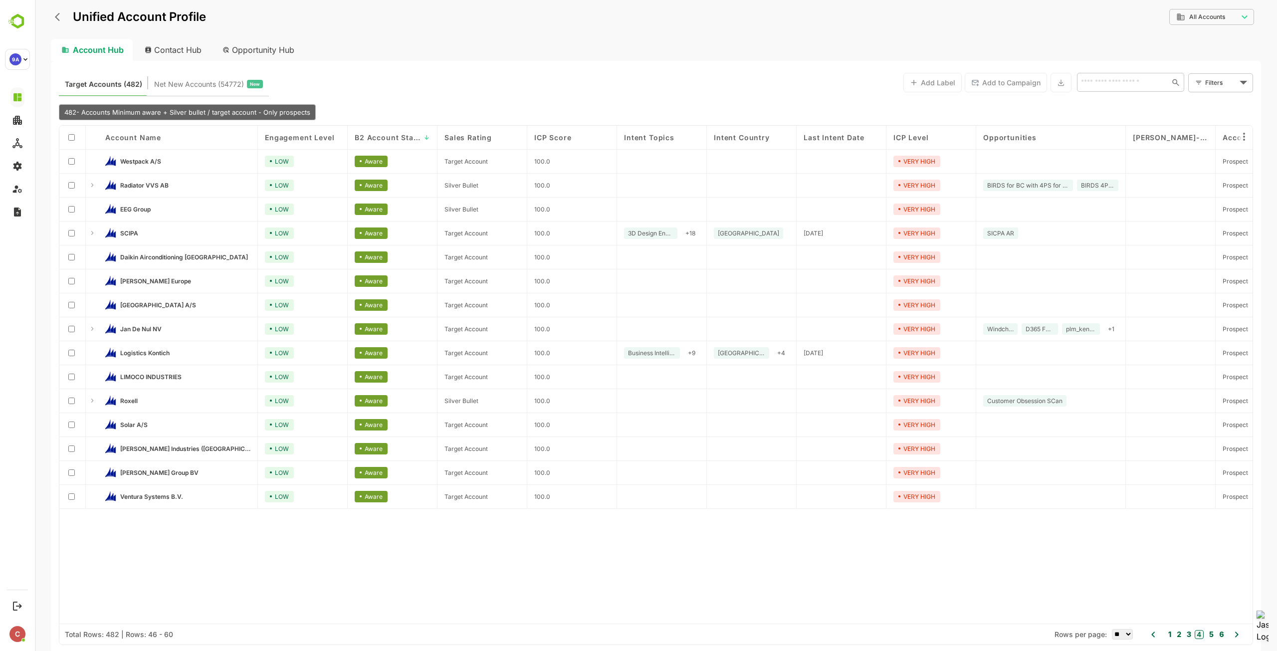
click at [54, 14] on button "back" at bounding box center [59, 16] width 15 height 15
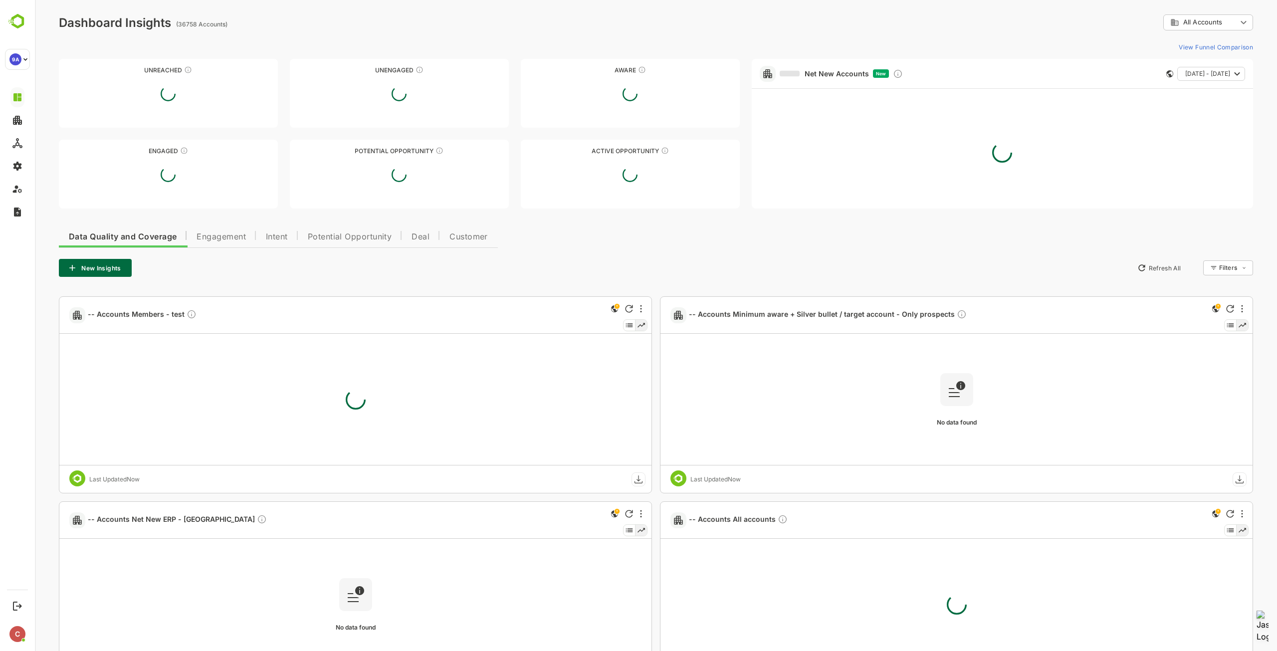
type input "**********"
click at [787, 313] on span "482 Accounts Minimum aware + Silver bullet / target account - Only prospects" at bounding box center [831, 314] width 284 height 11
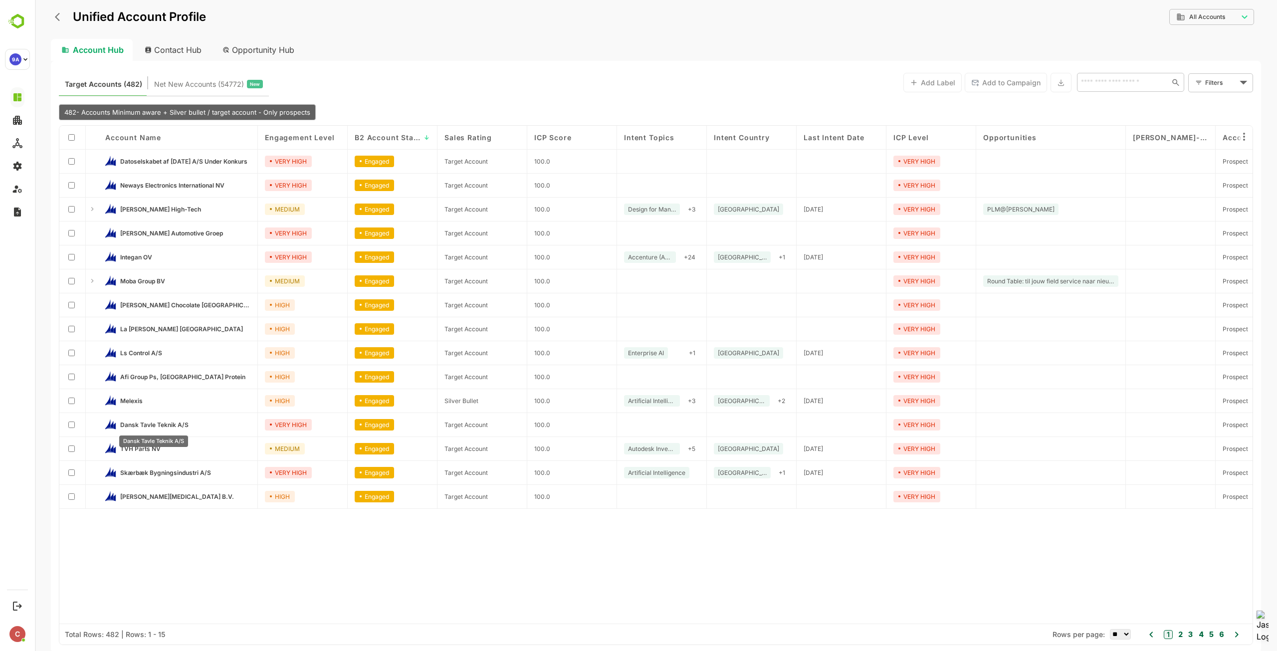
click at [169, 425] on span "Dansk Tavle Teknik A/S" at bounding box center [154, 424] width 68 height 7
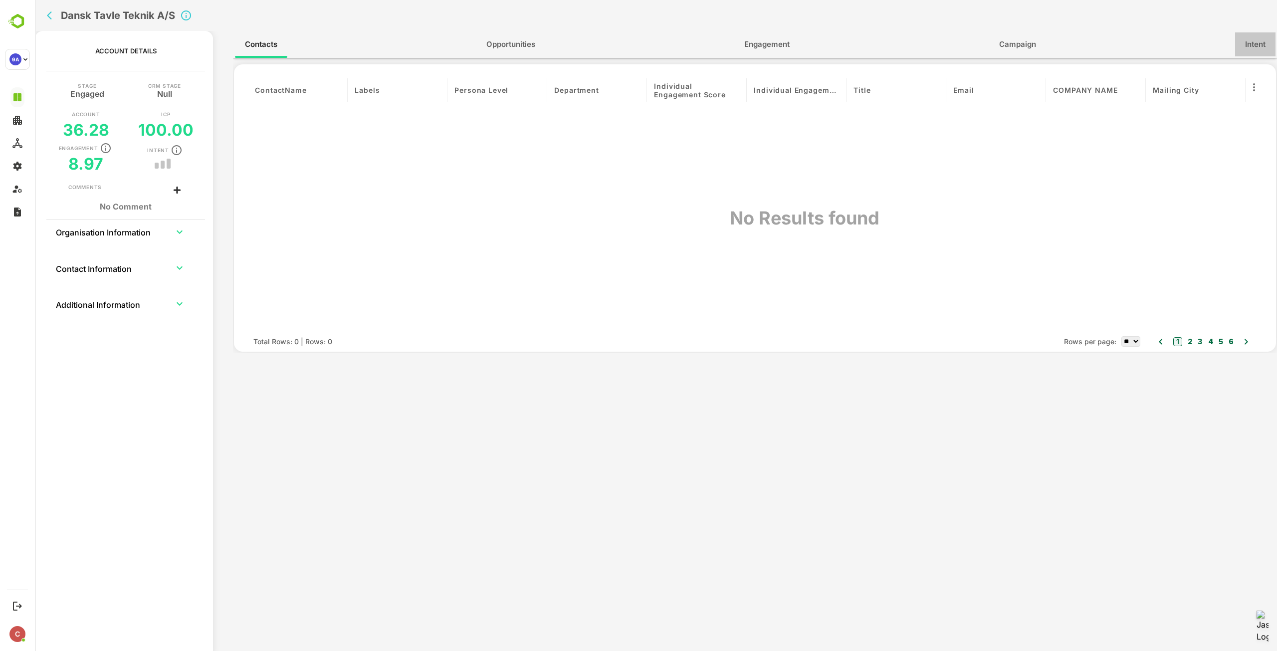
click at [1242, 46] on button "Intent" at bounding box center [1255, 44] width 40 height 24
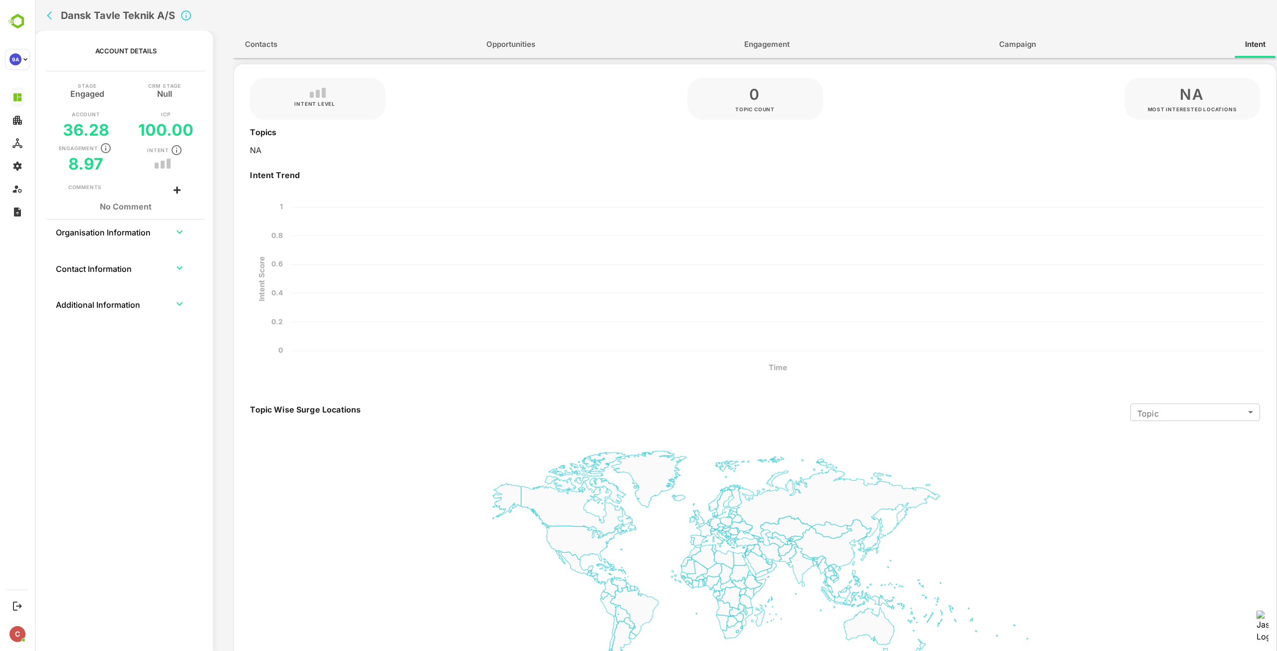
click at [1022, 44] on span "Campaign" at bounding box center [1017, 44] width 37 height 13
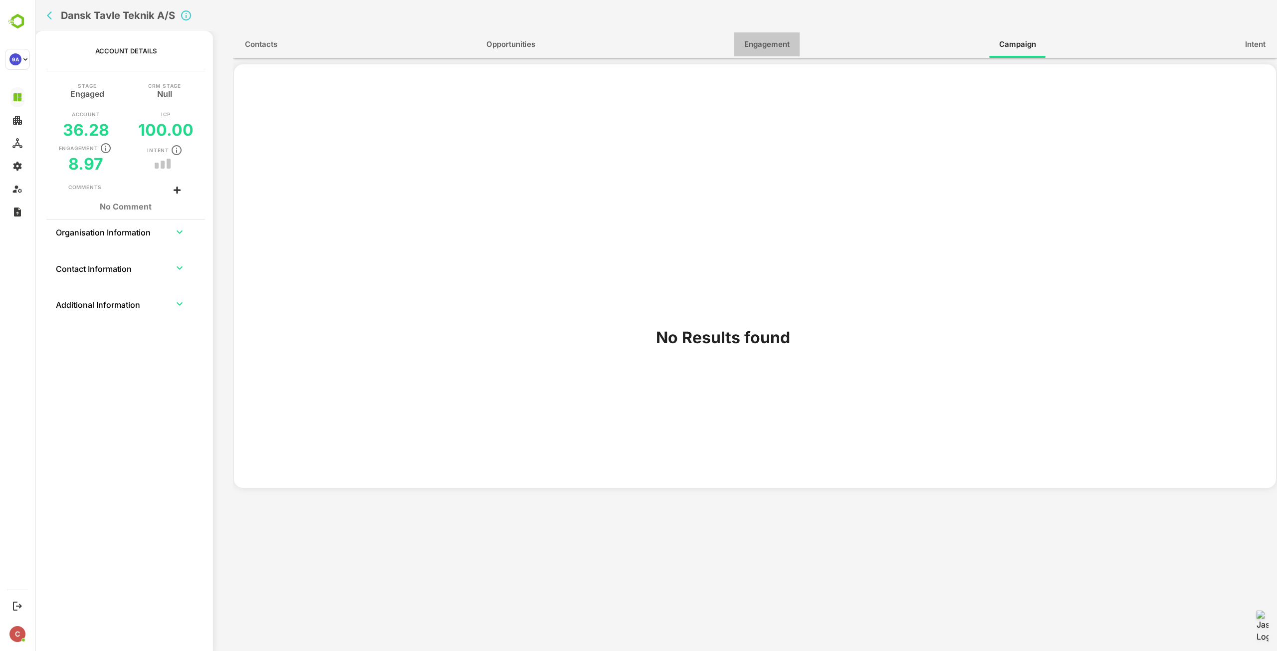
click at [790, 46] on span "Engagement" at bounding box center [766, 44] width 45 height 13
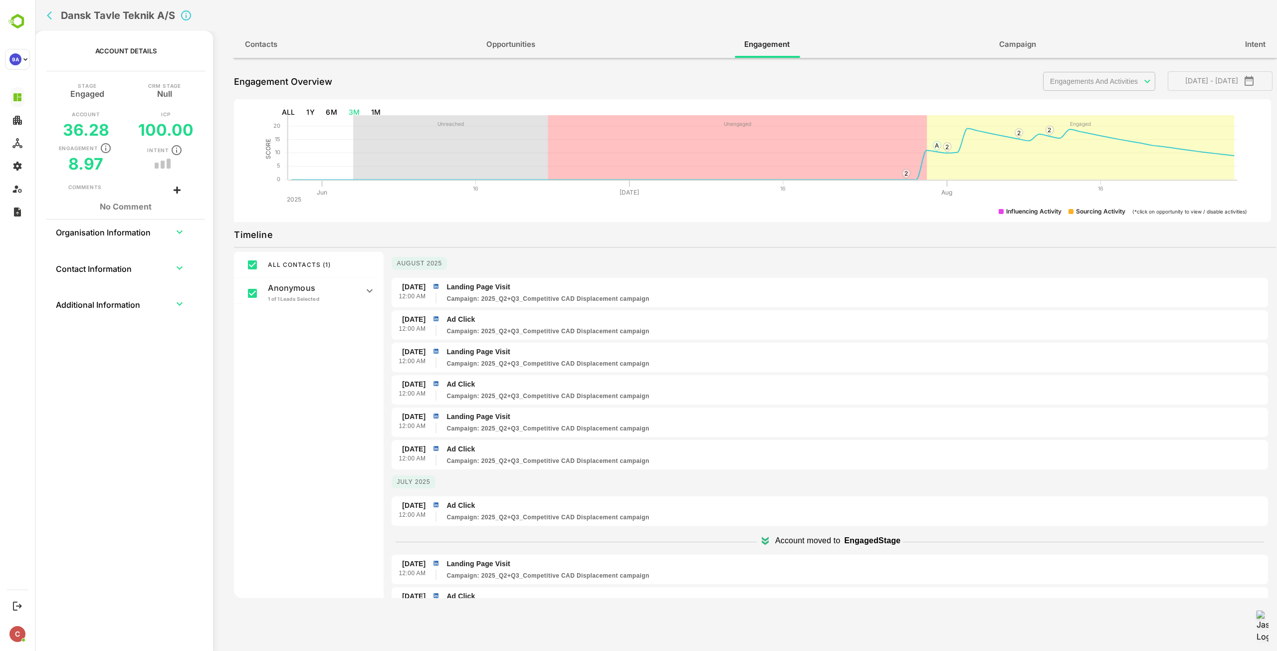
click at [953, 246] on div "Timeline ALL CONTACTS ( 1 ) Anonymous 1 of 1 Leads Selected Others August 2025 …" at bounding box center [755, 491] width 1042 height 529
click at [53, 15] on icon "back" at bounding box center [52, 15] width 10 height 10
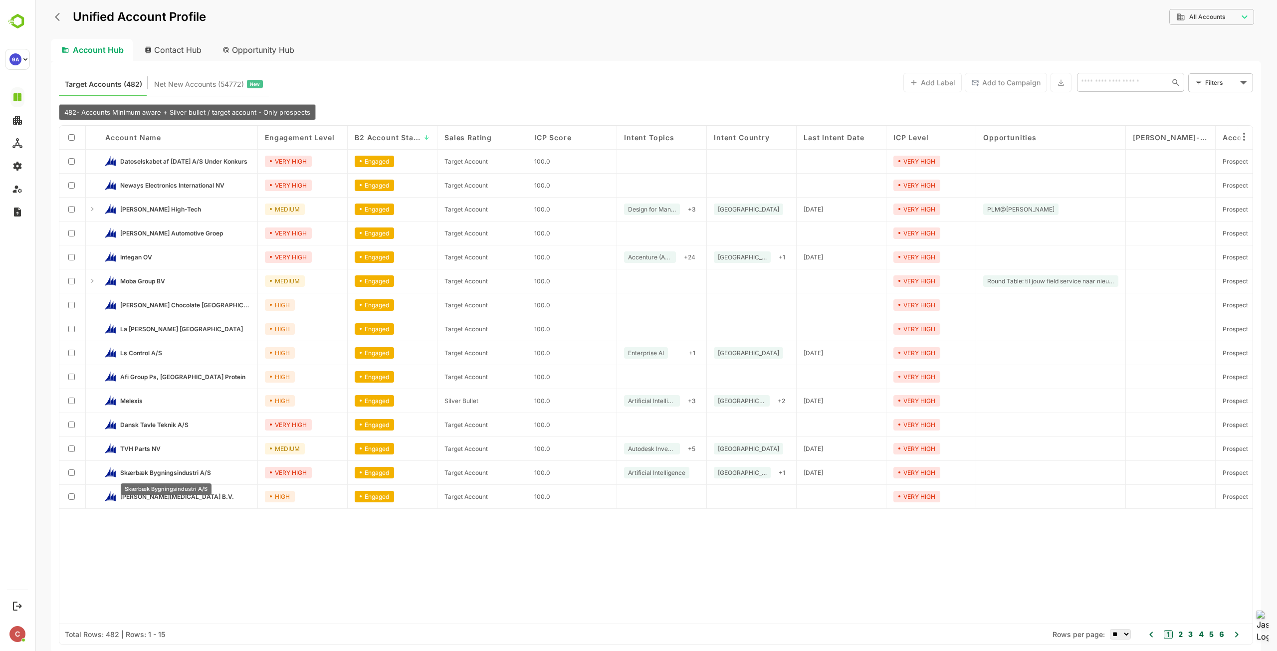
click at [182, 472] on span "Skærbæk Bygningsindustri A/S" at bounding box center [165, 472] width 91 height 7
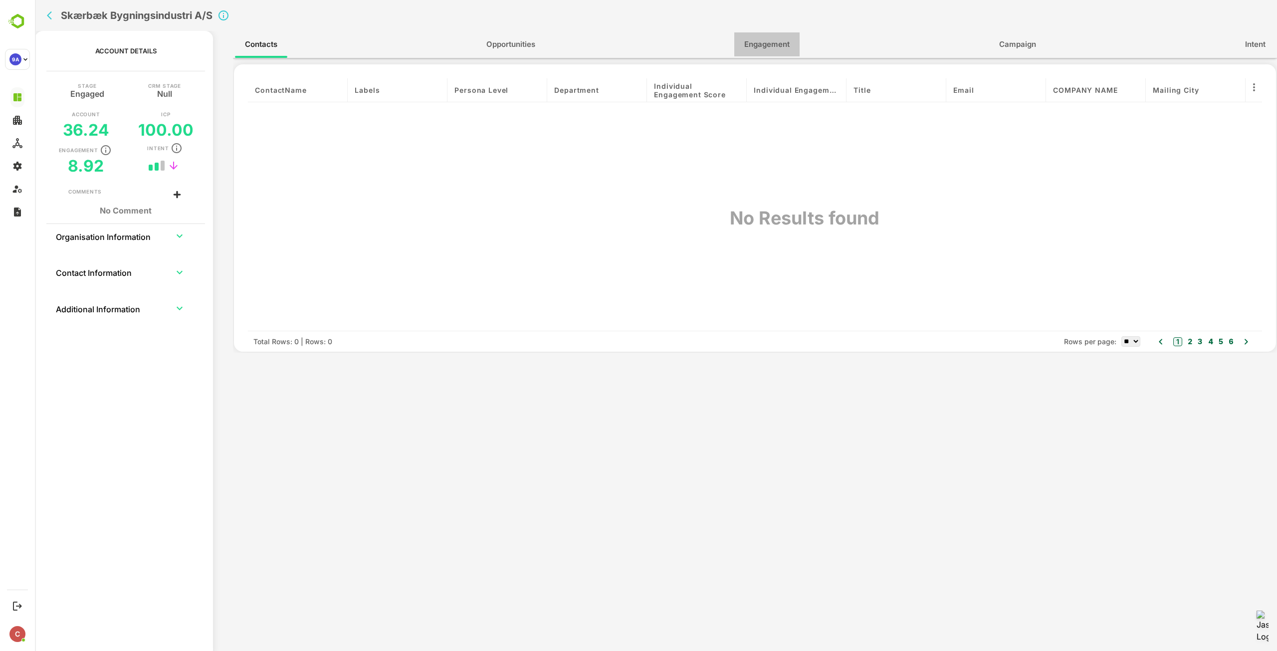
click at [780, 36] on button "Engagement" at bounding box center [766, 44] width 65 height 24
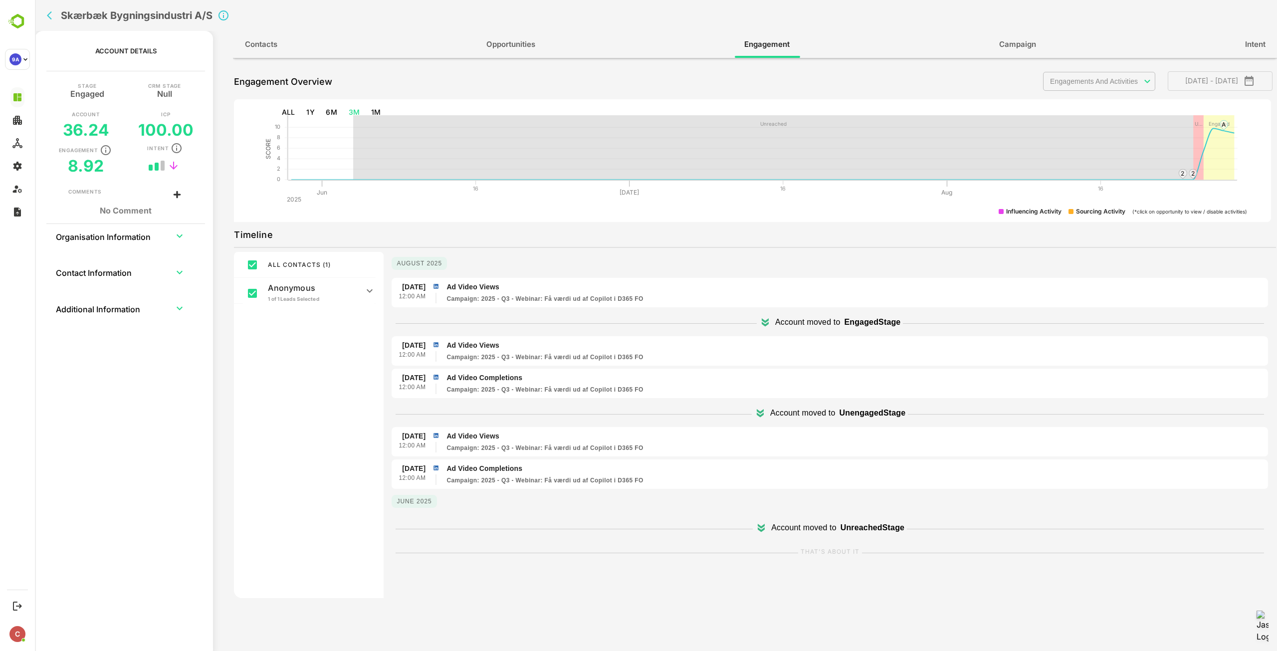
click at [1261, 50] on span "Intent" at bounding box center [1255, 44] width 20 height 13
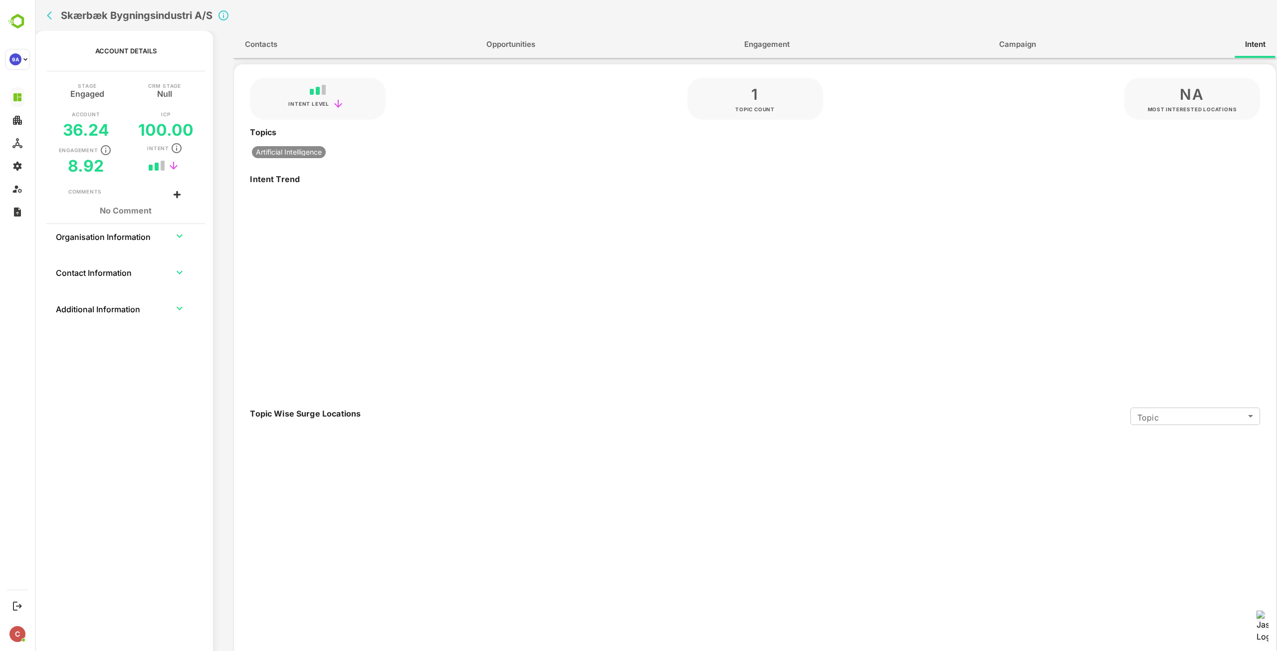
type input "*******"
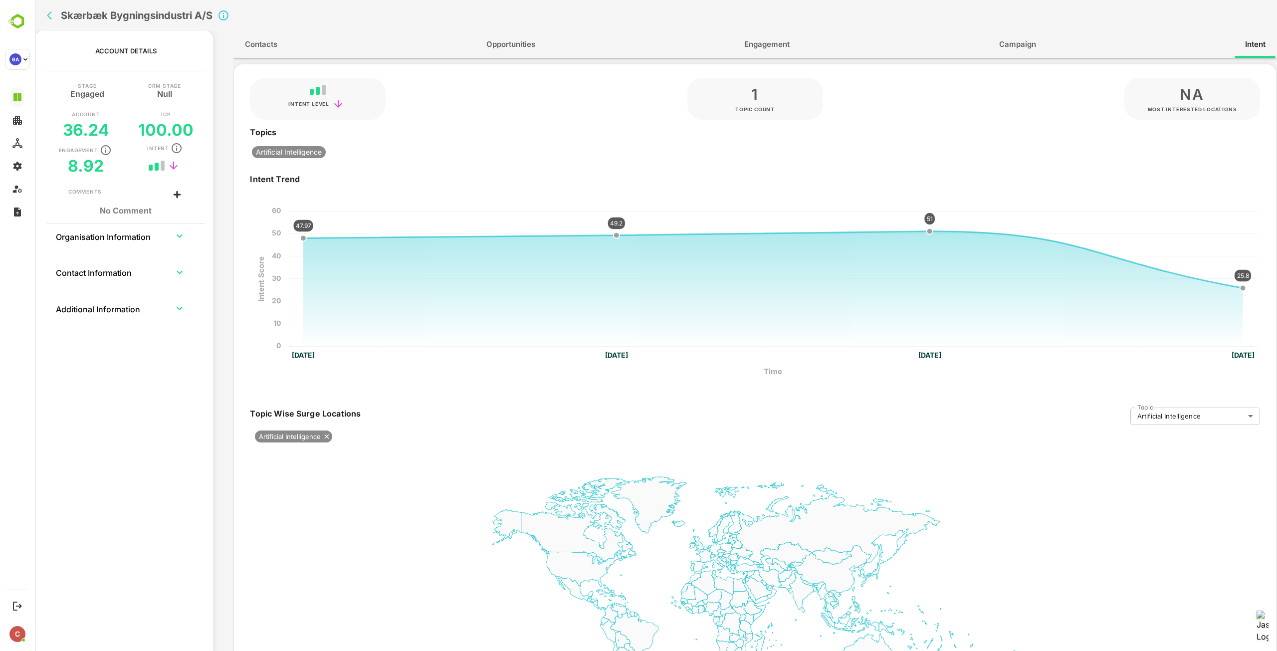
click at [770, 44] on span "Engagement" at bounding box center [766, 44] width 45 height 13
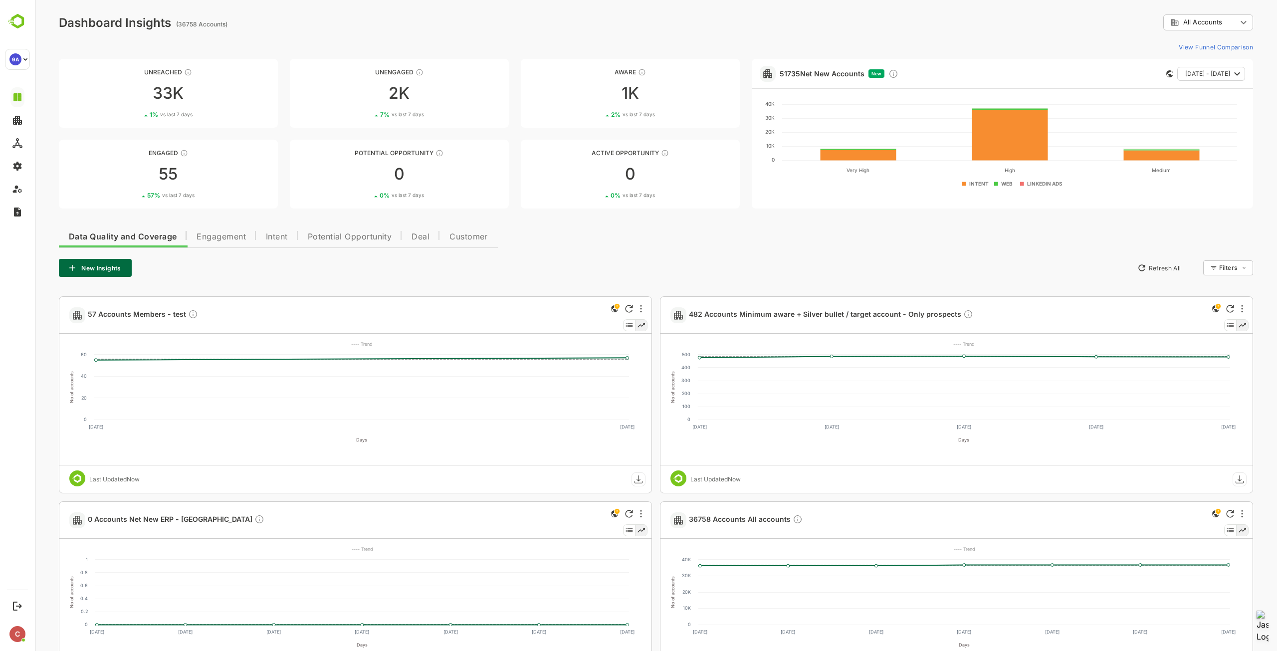
click at [214, 239] on span "Engagement" at bounding box center [221, 237] width 49 height 8
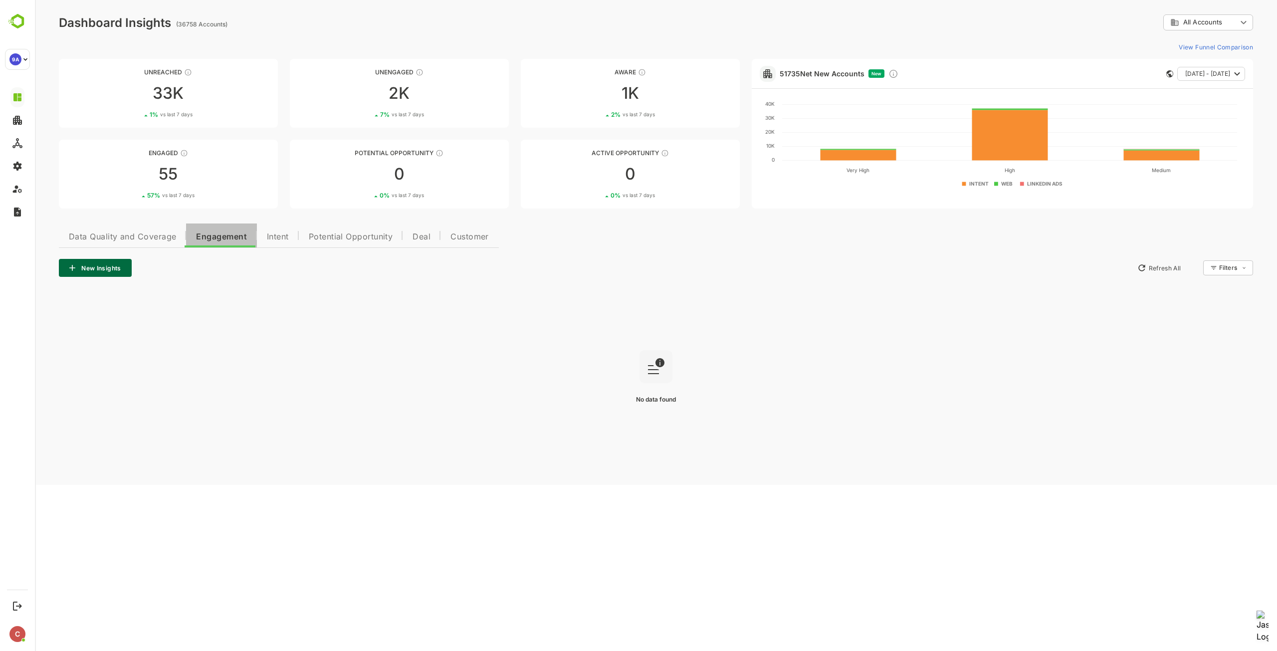
click at [221, 238] on span "Engagement" at bounding box center [221, 237] width 51 height 8
click at [226, 236] on span "Engagement" at bounding box center [221, 237] width 51 height 8
click at [152, 234] on span "Data Quality and Coverage" at bounding box center [122, 237] width 107 height 8
click at [224, 233] on span "Engagement" at bounding box center [221, 237] width 49 height 8
click at [661, 374] on rect at bounding box center [655, 366] width 33 height 33
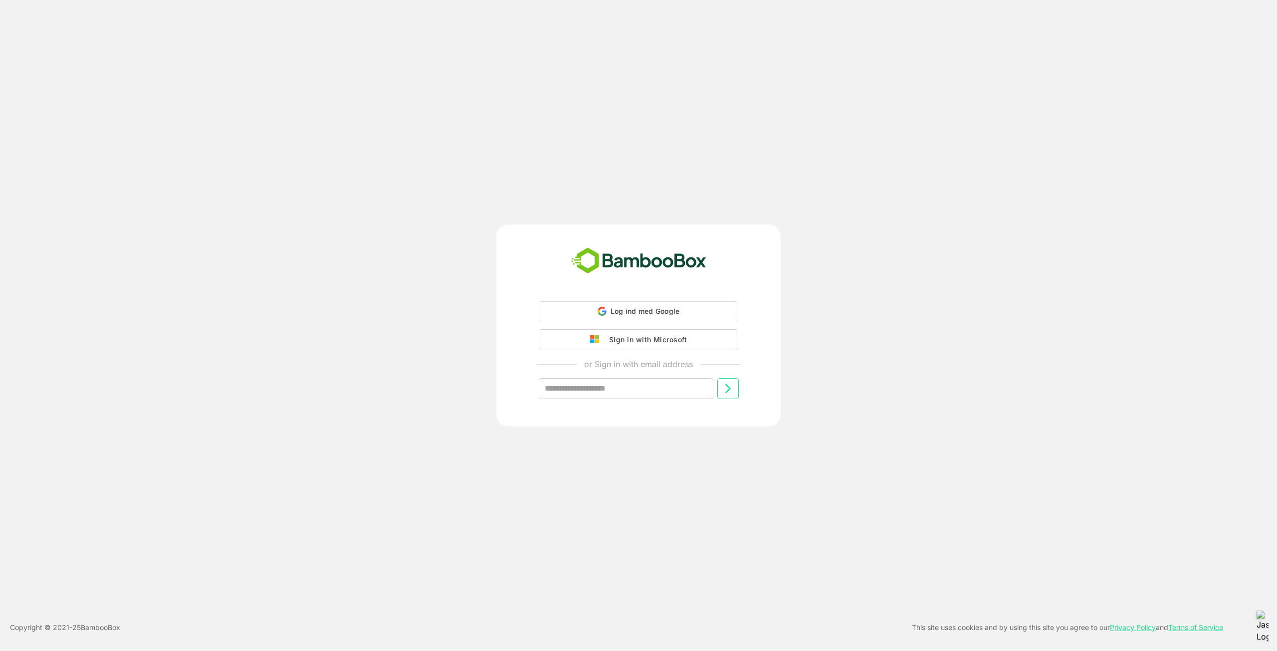
click at [662, 342] on div "Sign in with Microsoft" at bounding box center [645, 339] width 83 height 13
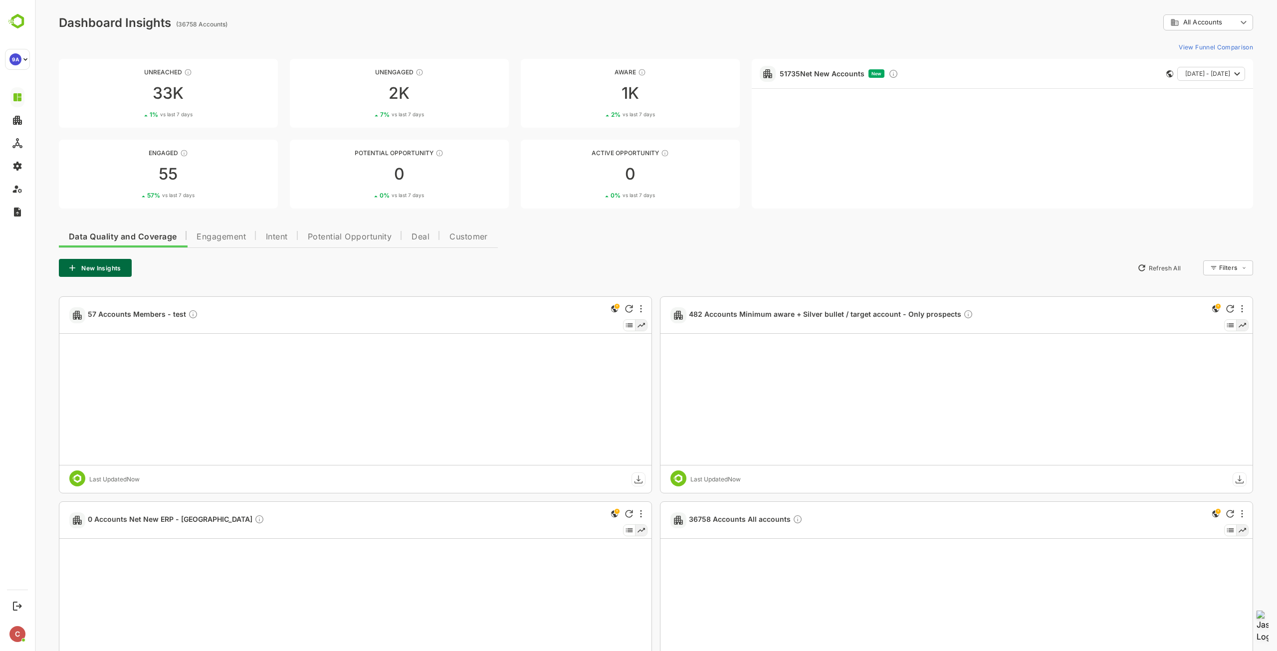
click at [225, 239] on span "Engagement" at bounding box center [221, 237] width 49 height 8
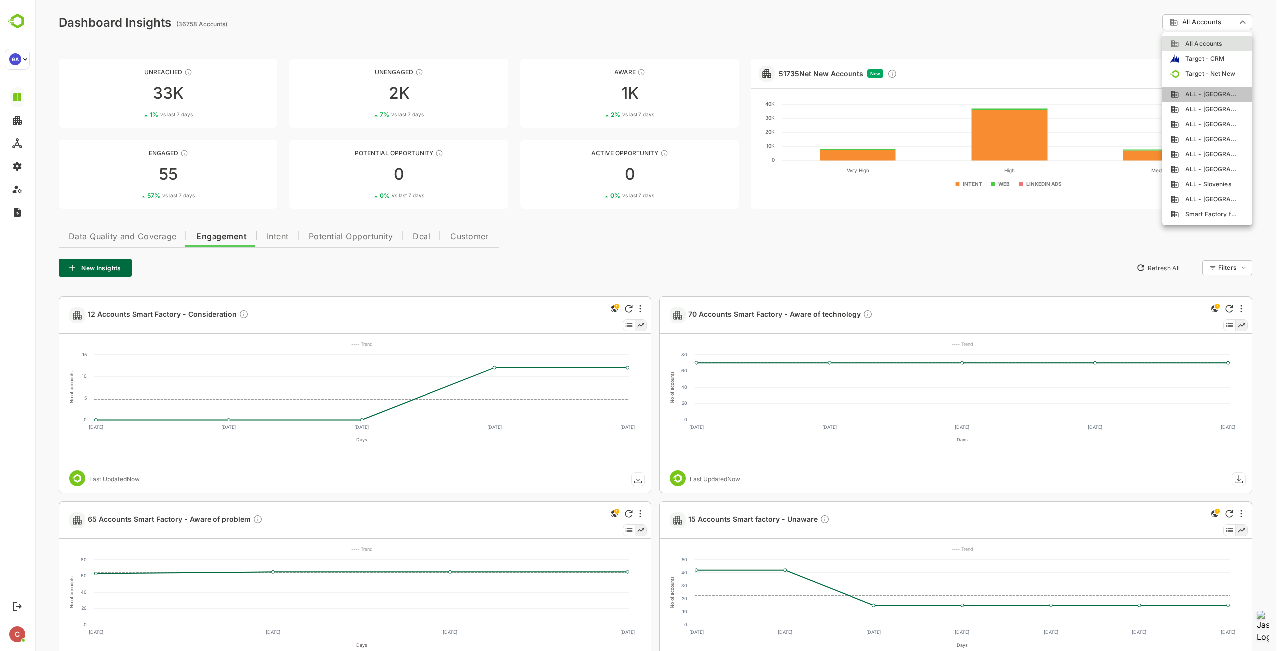
click at [1220, 93] on span "ALL - [GEOGRAPHIC_DATA]" at bounding box center [1208, 94] width 59 height 9
type input "**********"
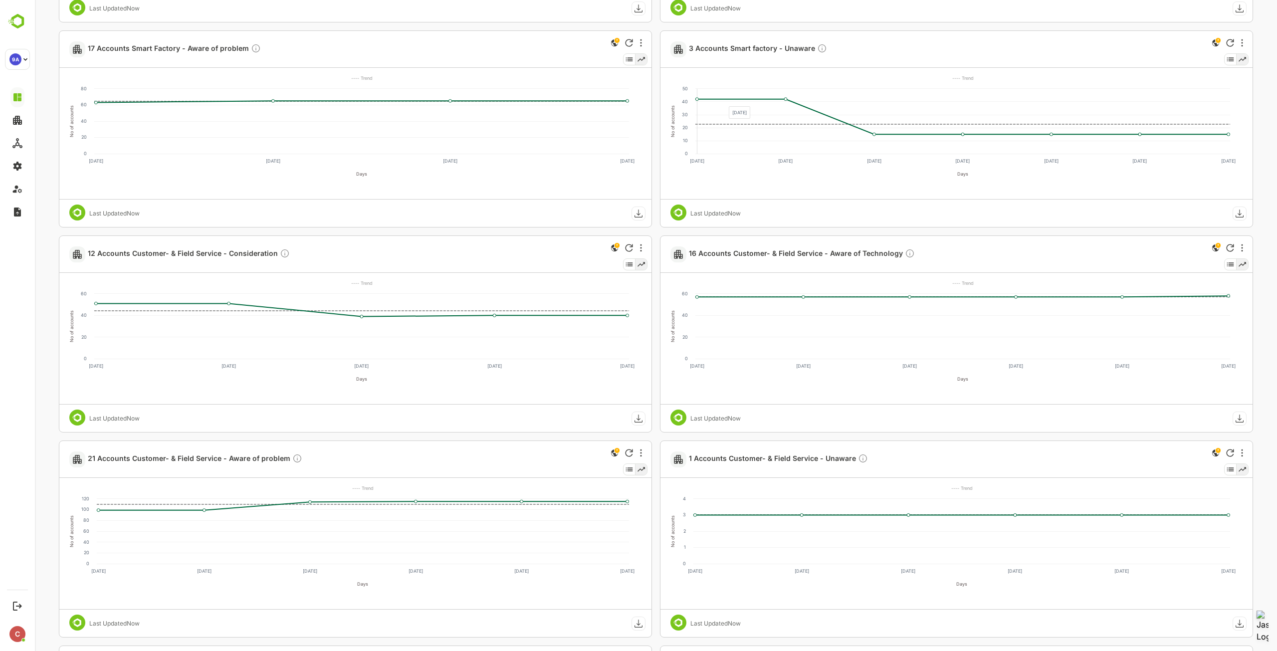
scroll to position [499, 0]
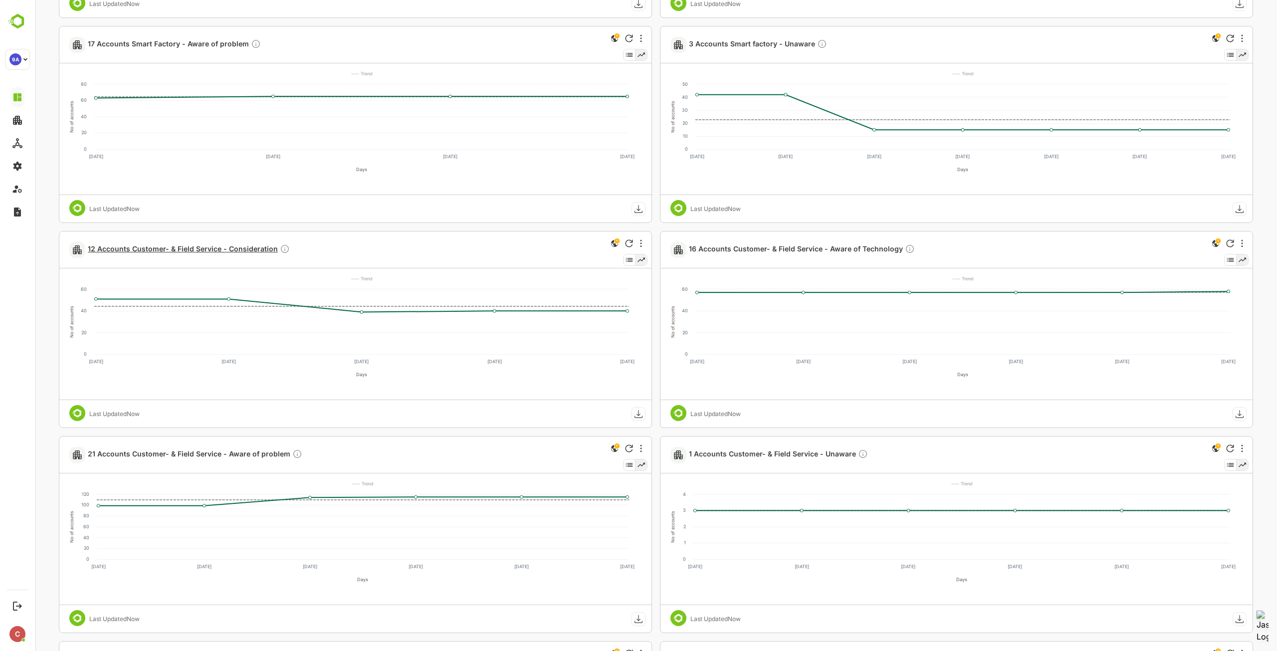
click at [241, 250] on span "12 Accounts Customer- & Field Service - Consideration" at bounding box center [189, 249] width 202 height 11
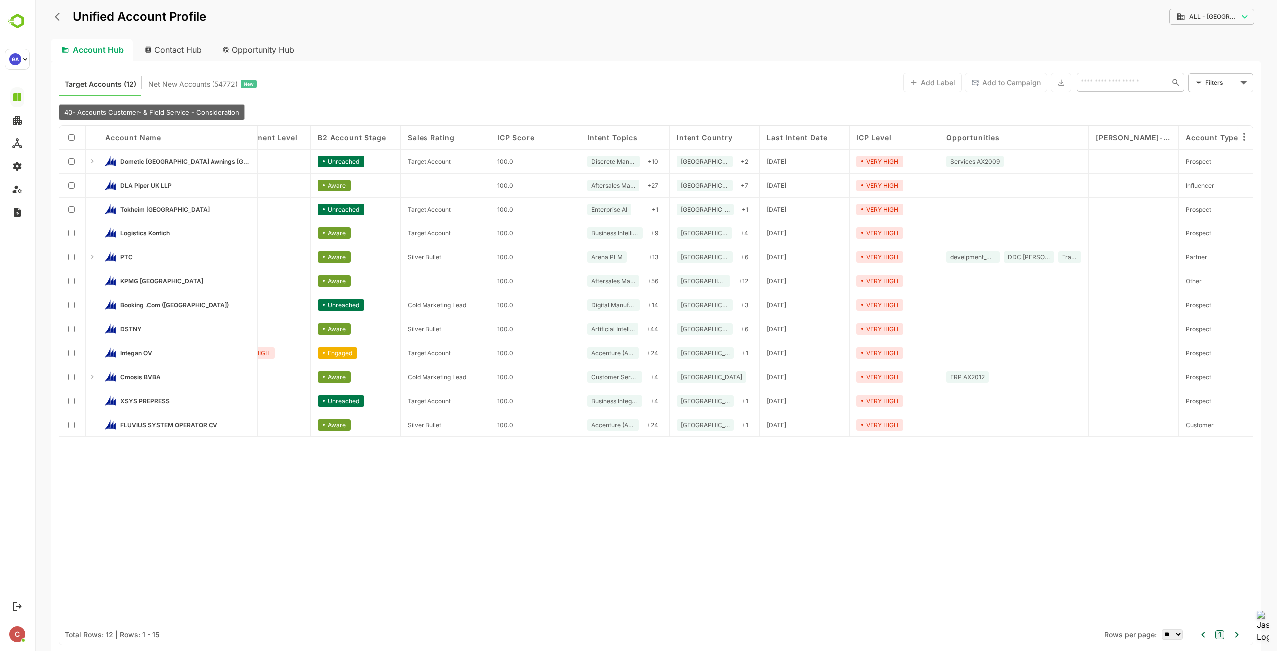
scroll to position [0, 0]
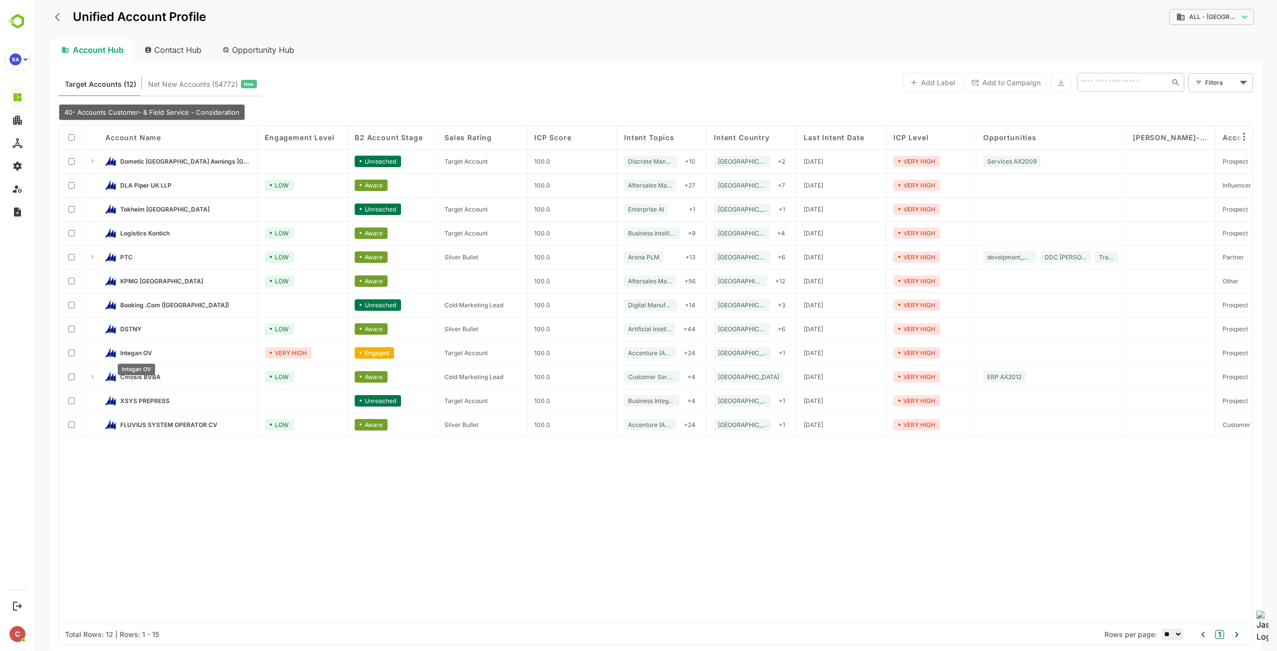
click at [141, 351] on span "Integan OV" at bounding box center [136, 352] width 32 height 7
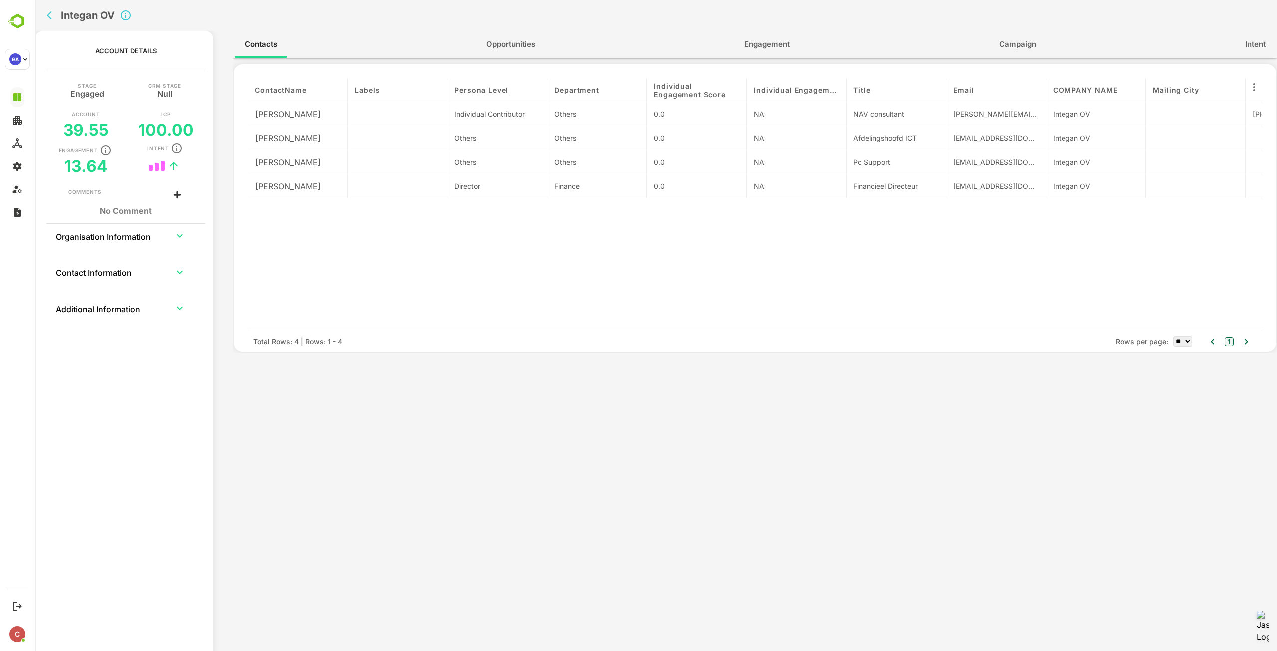
click at [505, 46] on span "Opportunities" at bounding box center [510, 44] width 49 height 13
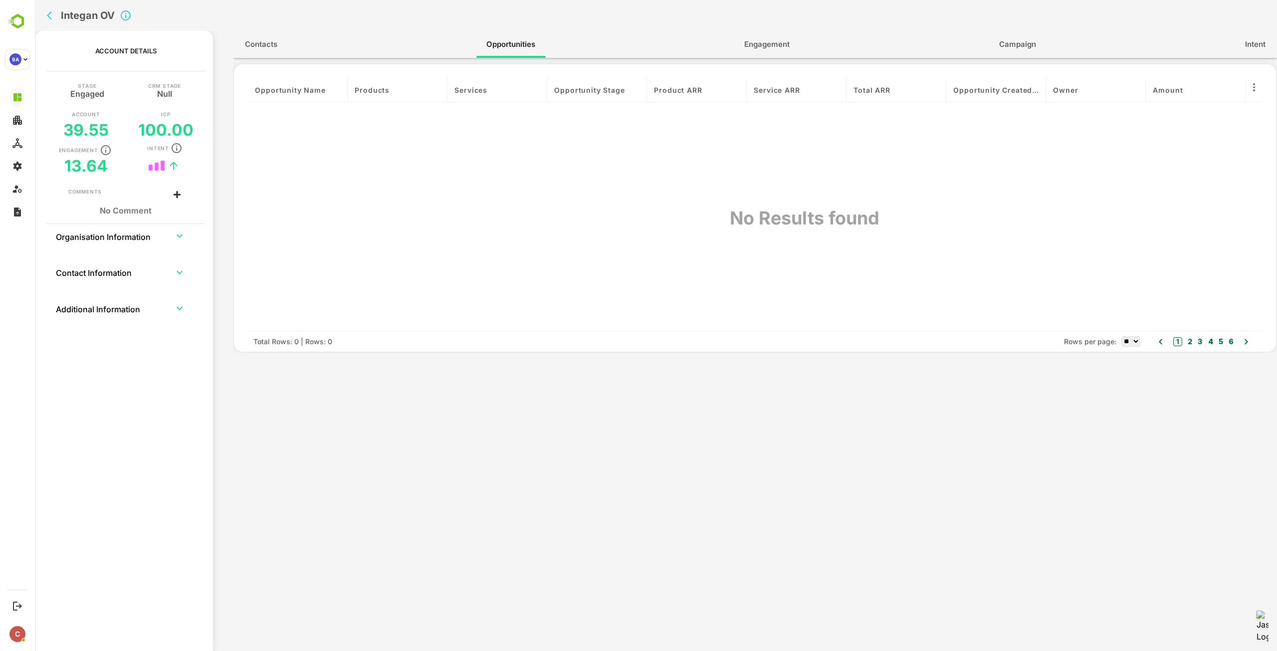
click at [773, 37] on button "Engagement" at bounding box center [766, 44] width 65 height 24
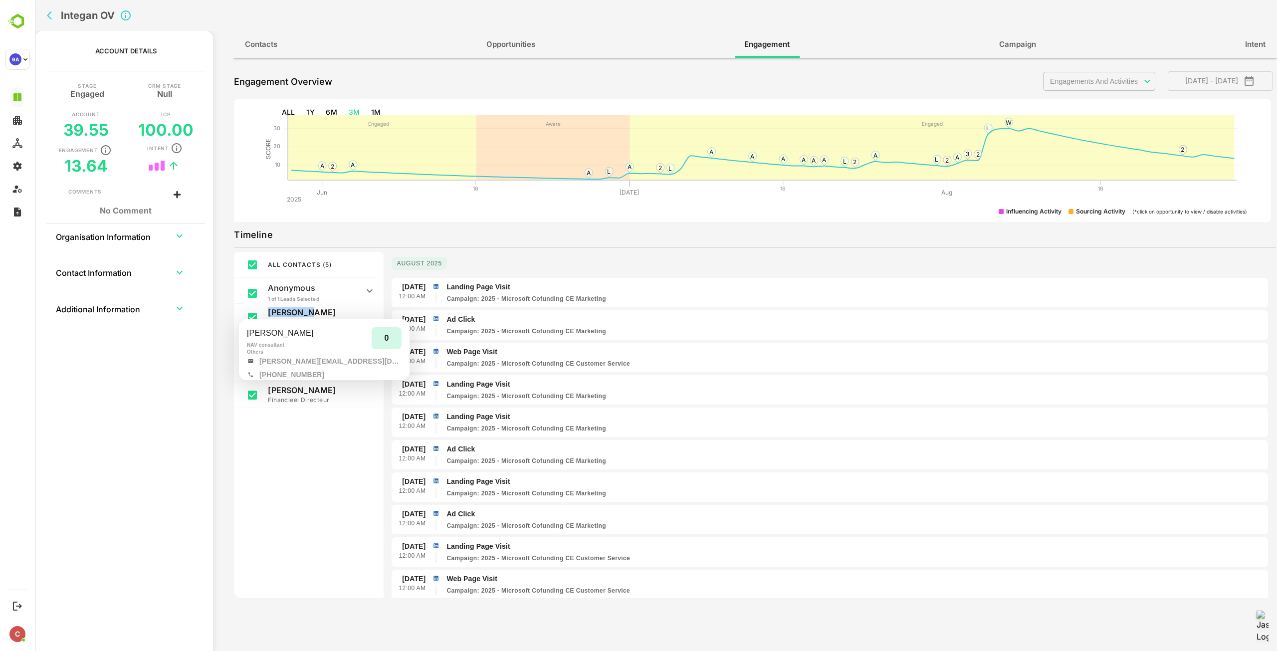
drag, startPoint x: 269, startPoint y: 310, endPoint x: 306, endPoint y: 310, distance: 36.9
click at [306, 310] on p "Roel Algoet" at bounding box center [313, 312] width 90 height 10
click at [1246, 42] on span "Intent" at bounding box center [1255, 44] width 20 height 13
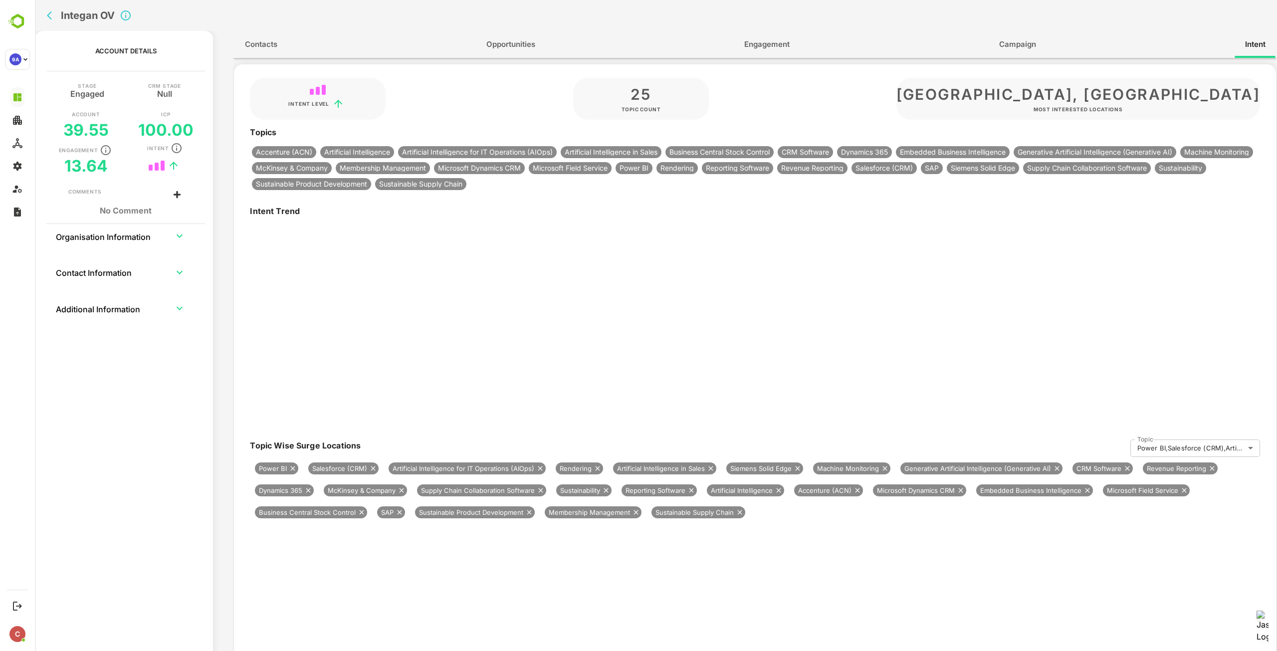
type input "**********"
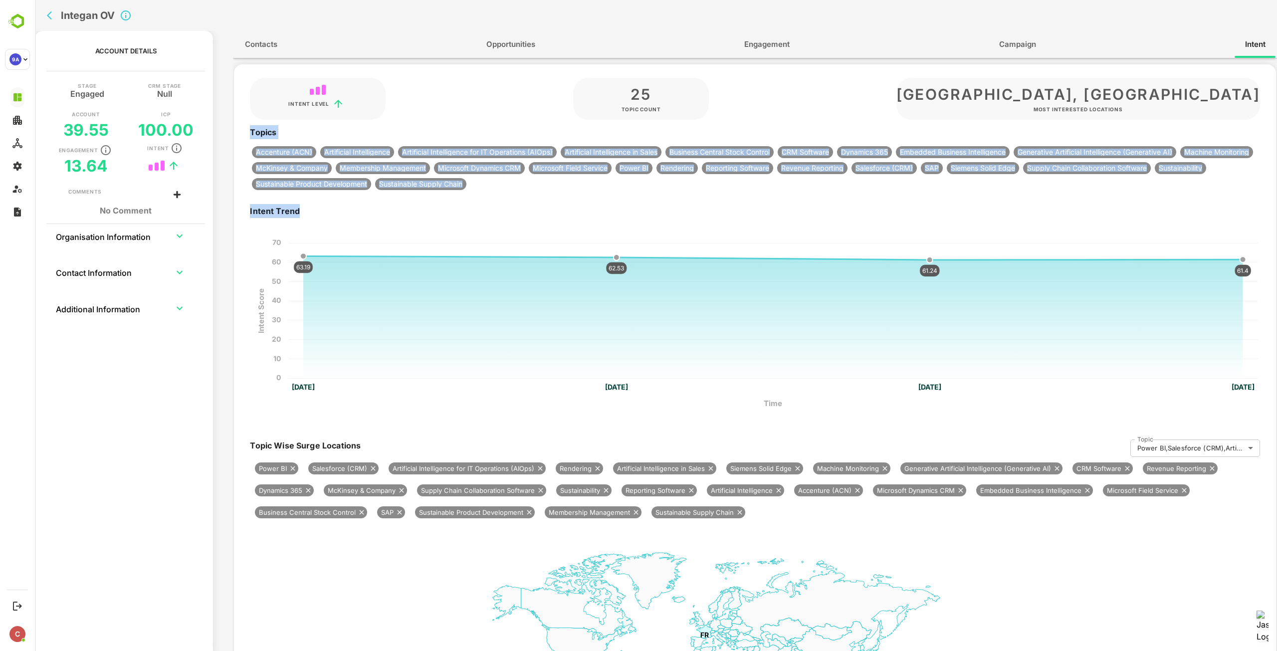
drag, startPoint x: 250, startPoint y: 133, endPoint x: 484, endPoint y: 196, distance: 242.7
click at [484, 196] on div "**********" at bounding box center [755, 424] width 1042 height 721
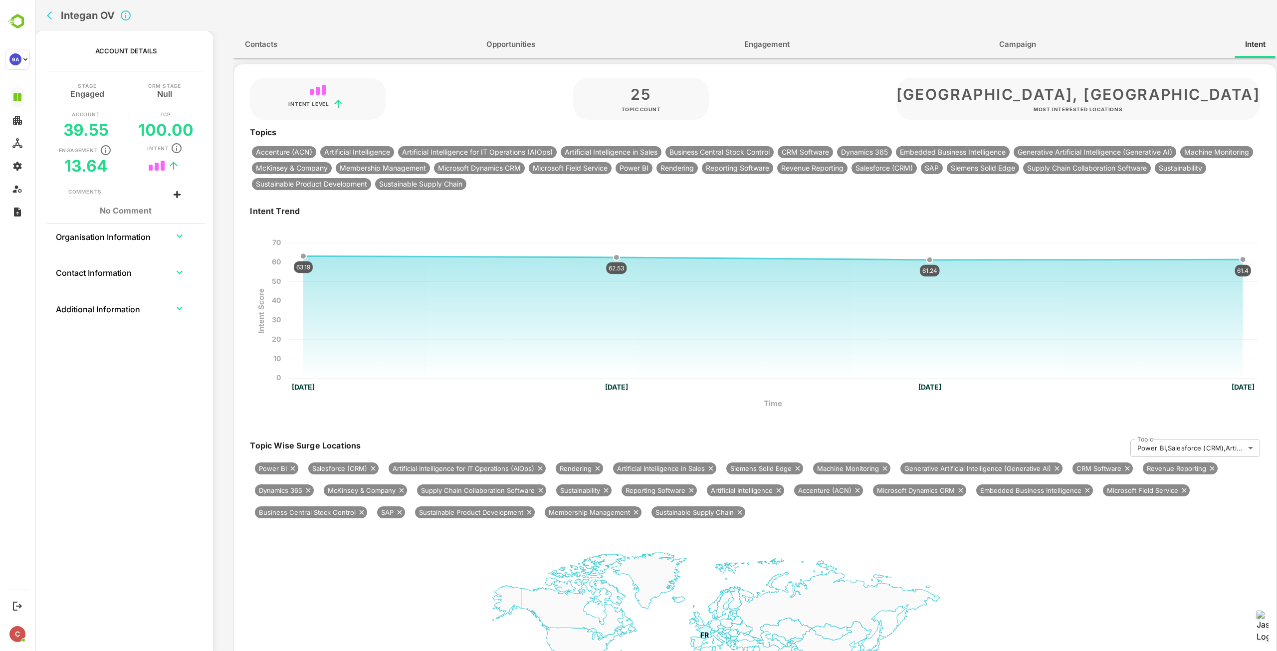
click at [748, 40] on span "Engagement" at bounding box center [766, 44] width 45 height 13
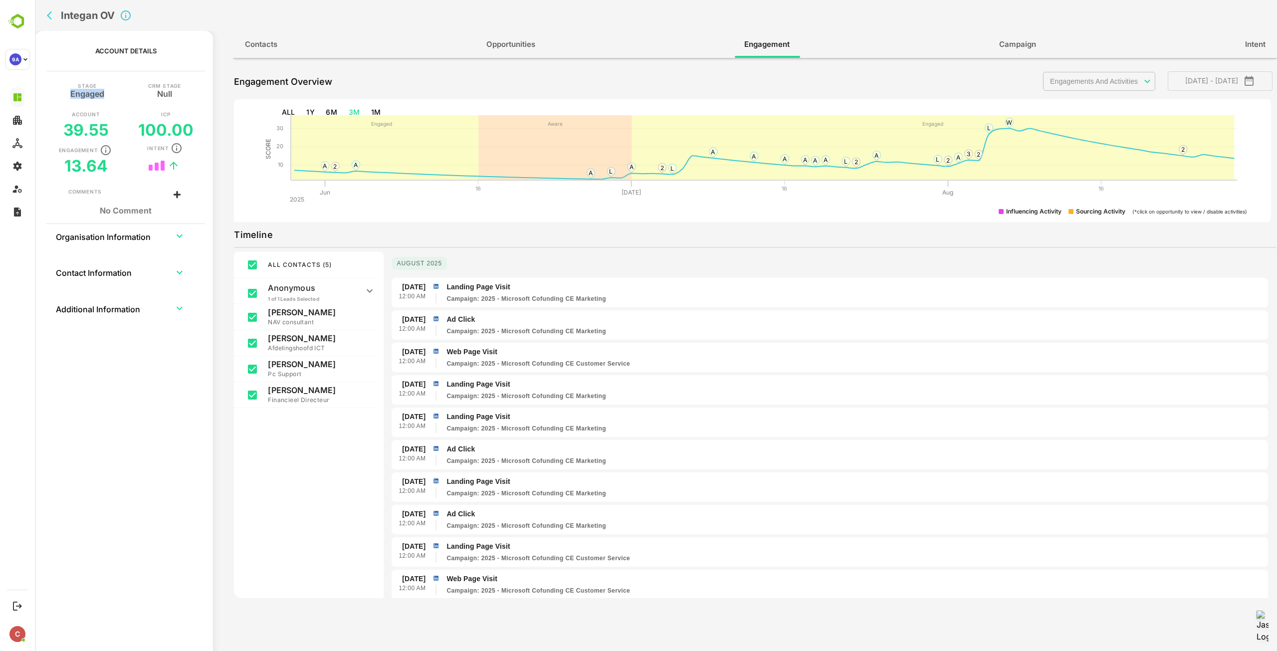
drag, startPoint x: 109, startPoint y: 93, endPoint x: 66, endPoint y: 94, distance: 42.4
click at [66, 94] on div "Stage Engaged" at bounding box center [86, 93] width 77 height 21
click at [94, 92] on h5 "Engaged" at bounding box center [87, 92] width 34 height 8
click at [52, 15] on icon "back" at bounding box center [52, 15] width 10 height 10
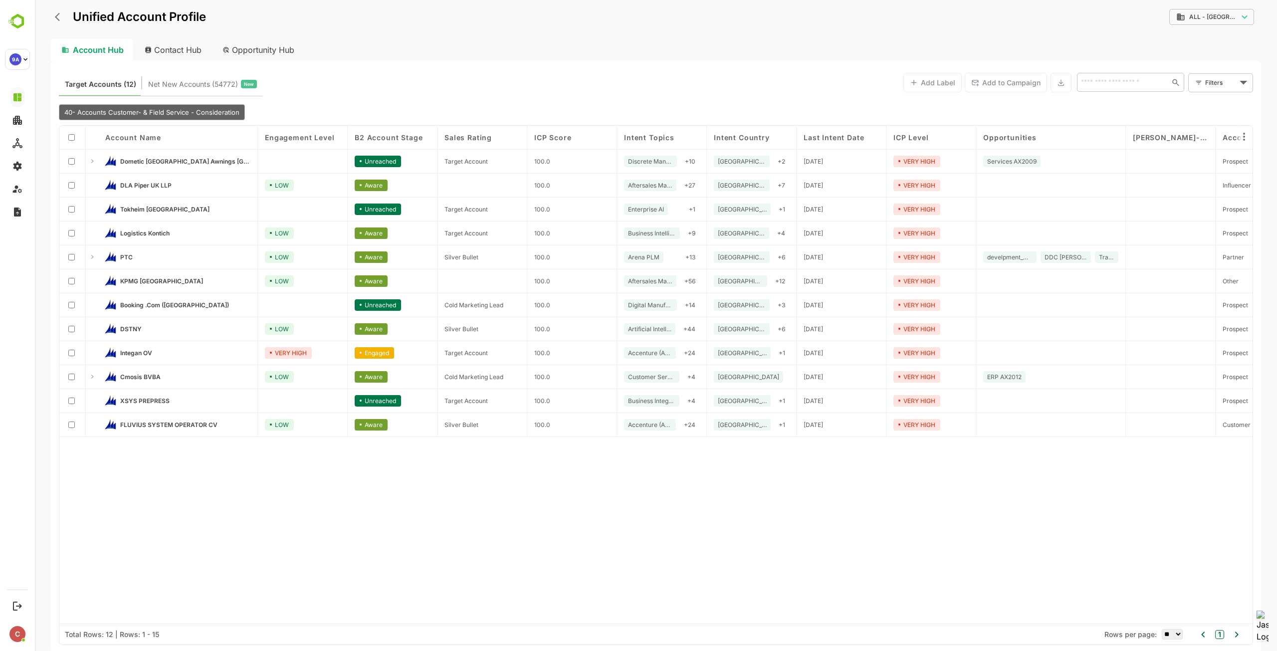
click at [52, 15] on button "back" at bounding box center [59, 16] width 15 height 15
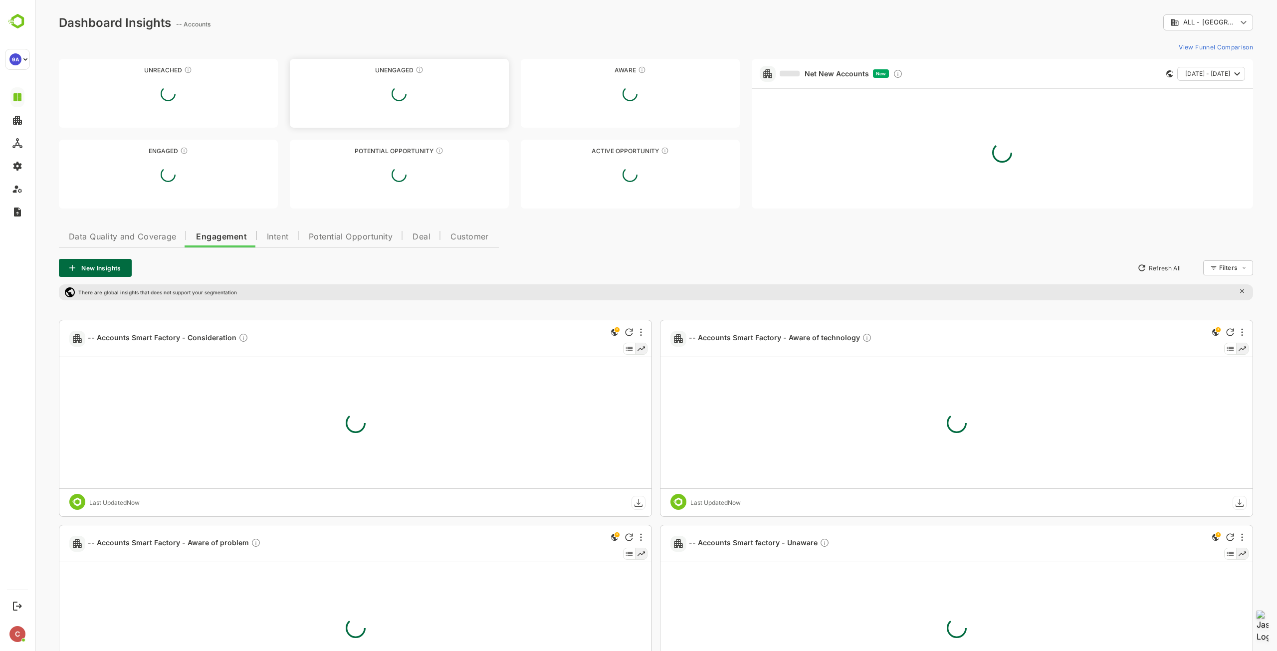
type input "**********"
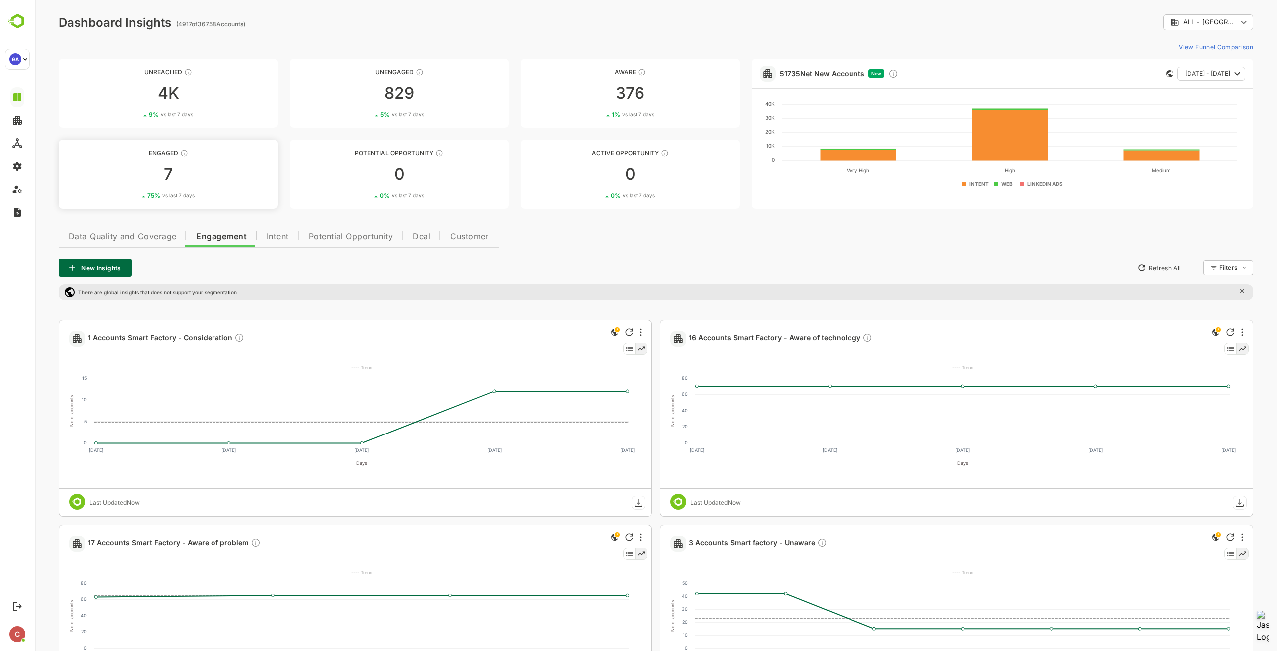
click at [165, 151] on div "Engaged" at bounding box center [168, 152] width 219 height 7
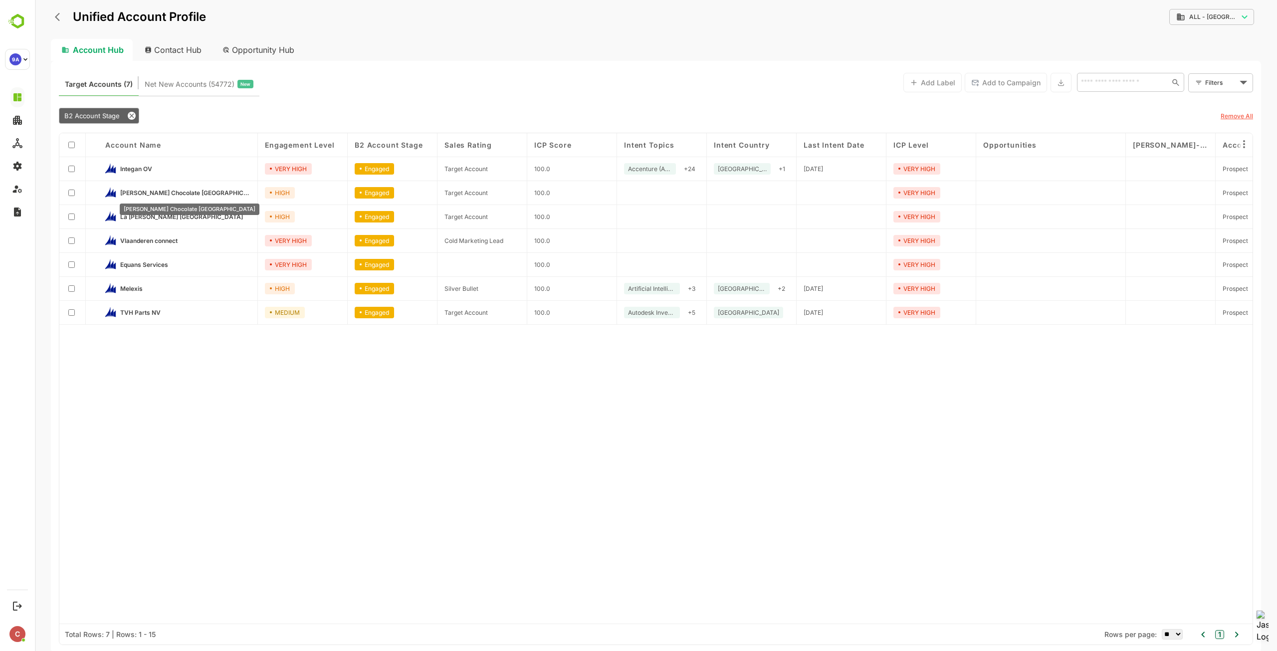
click at [137, 193] on span "Cargill Chocolate Belgium" at bounding box center [185, 192] width 130 height 7
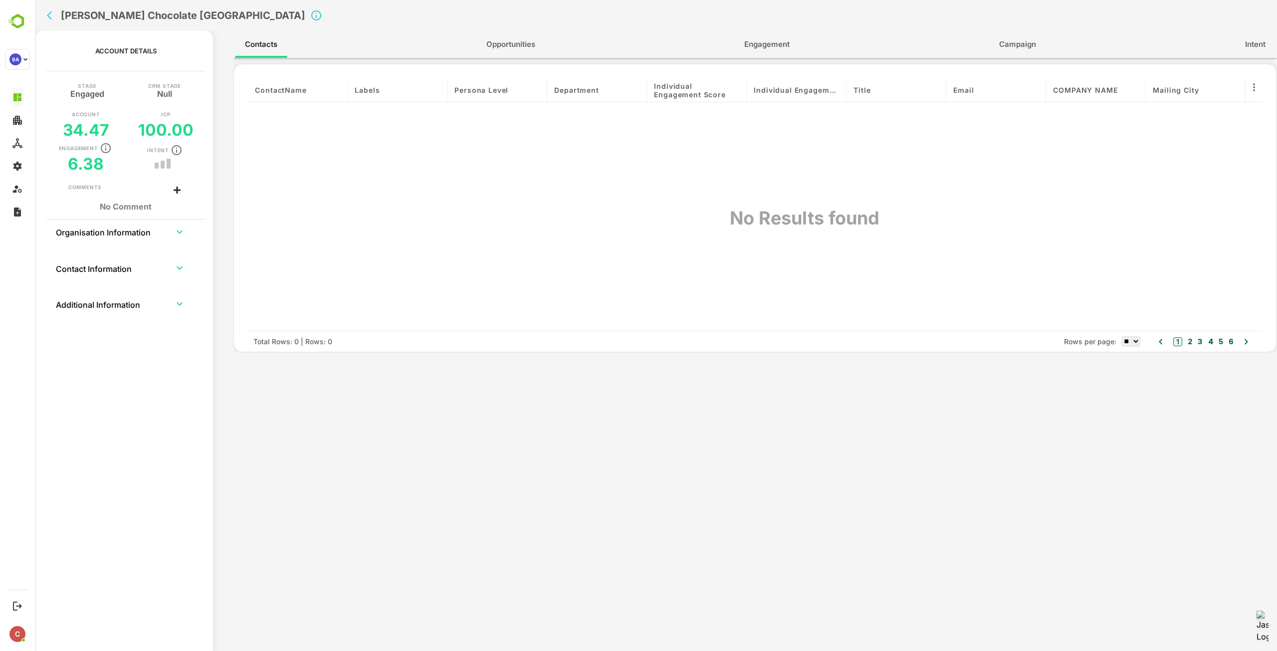
click at [771, 46] on span "Engagement" at bounding box center [766, 44] width 45 height 13
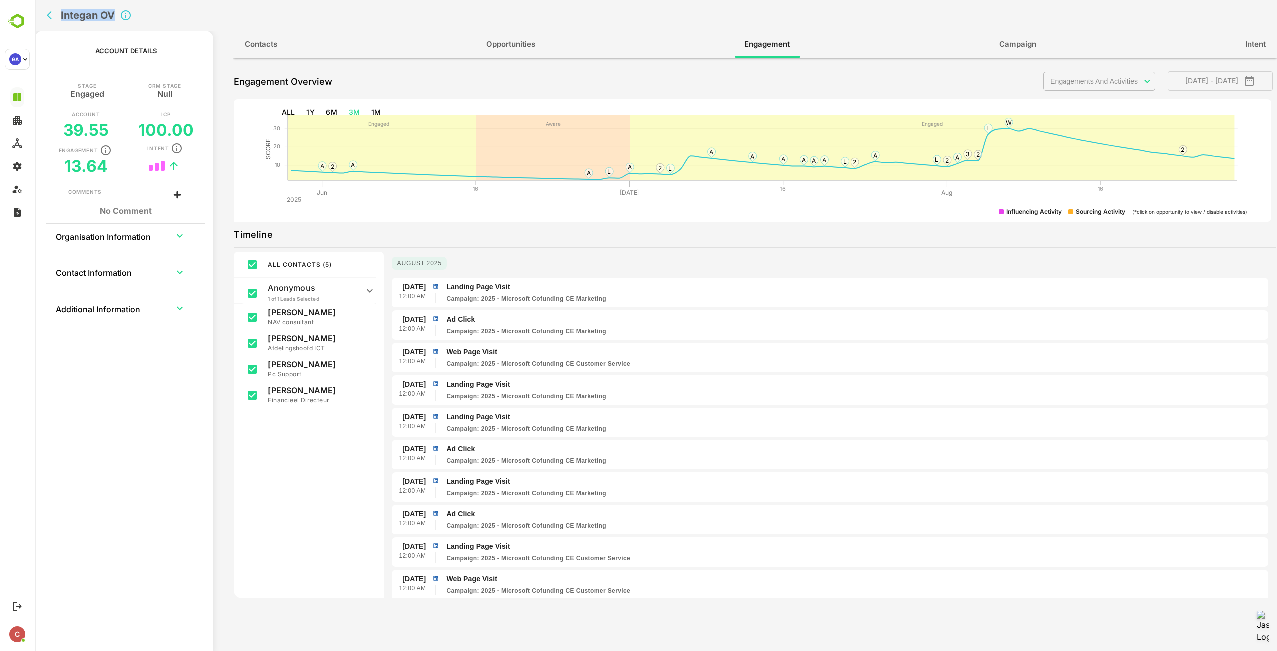
click at [47, 12] on icon "back" at bounding box center [52, 15] width 10 height 10
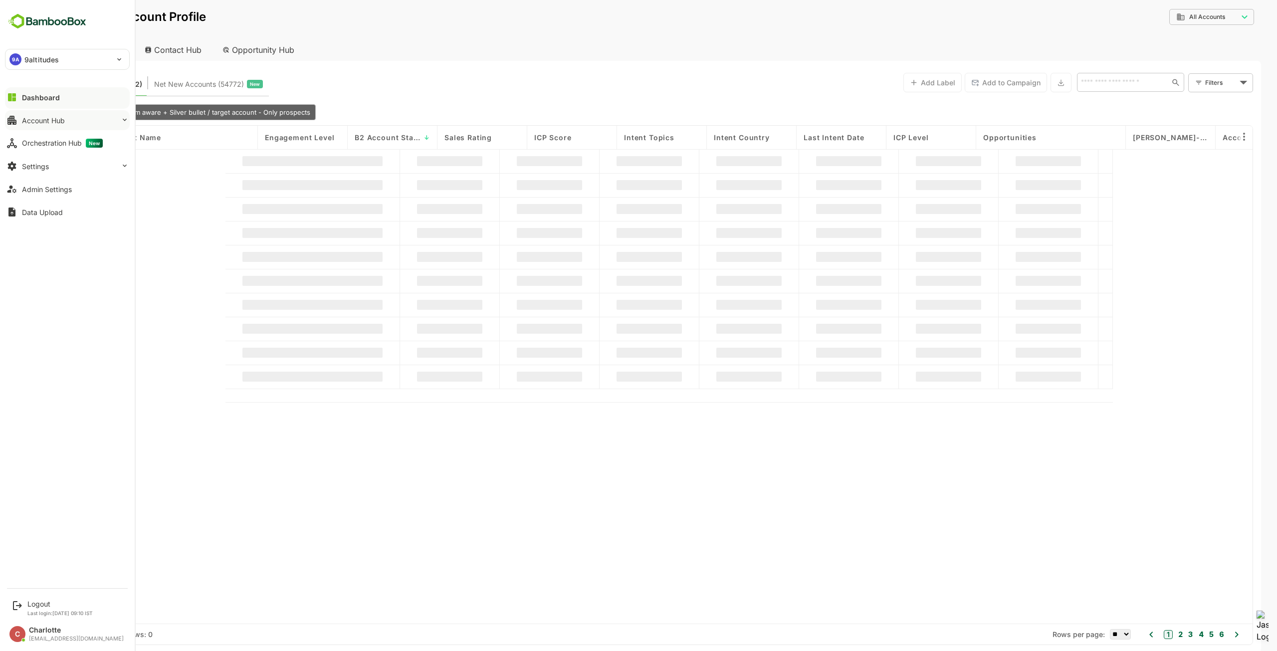
click at [16, 121] on icon at bounding box center [11, 120] width 9 height 9
click at [67, 139] on div "Unified Account Profile" at bounding box center [55, 141] width 67 height 8
click at [40, 94] on div "Dashboard" at bounding box center [40, 97] width 36 height 8
